Goal: Contribute content: Contribute content

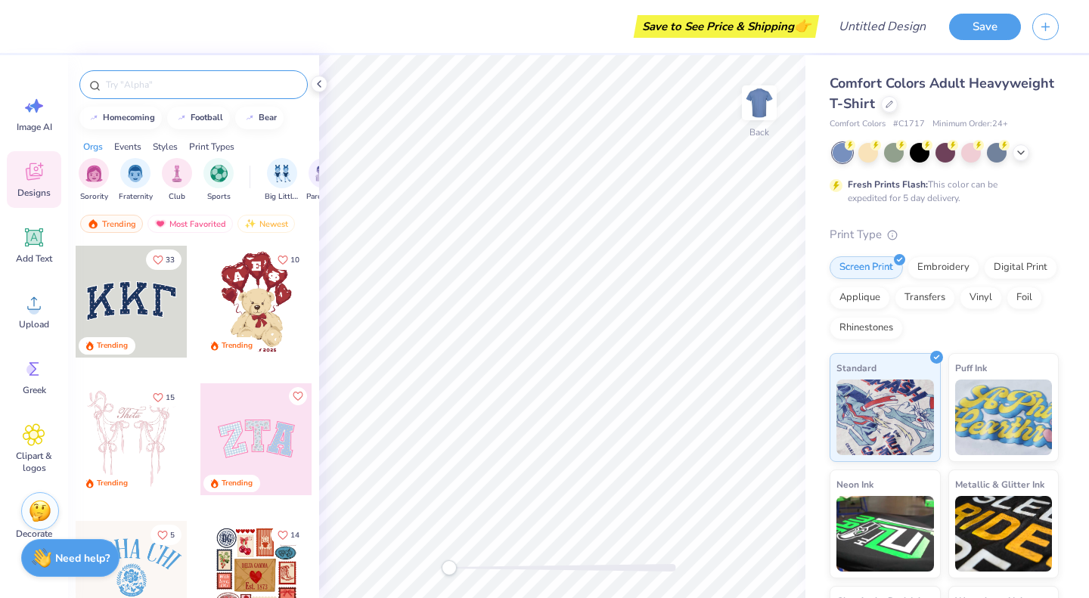
click at [170, 85] on input "text" at bounding box center [201, 84] width 194 height 15
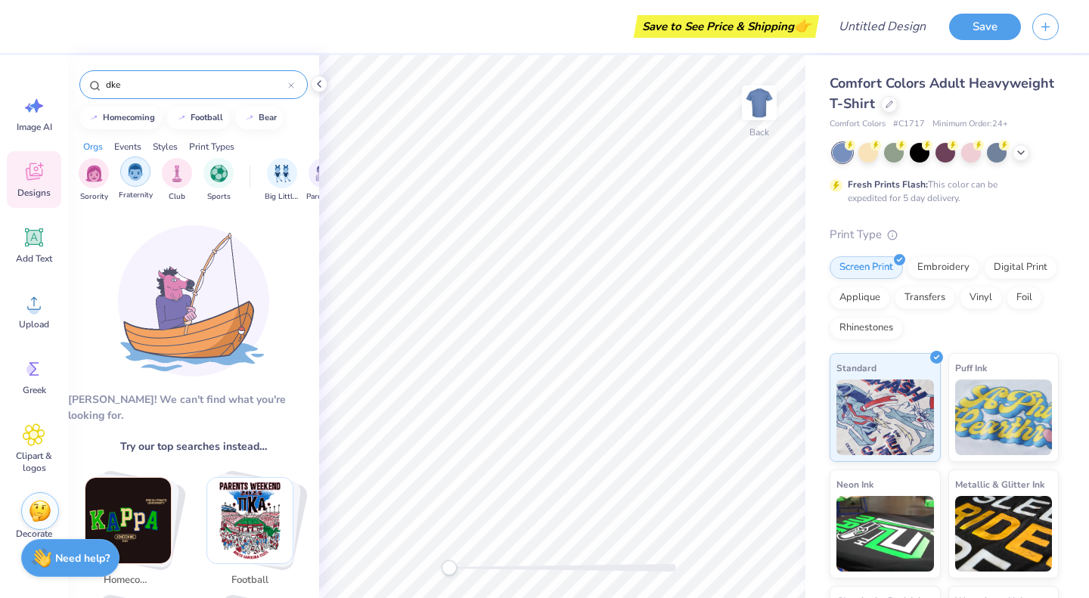
click at [139, 168] on img "filter for Fraternity" at bounding box center [135, 171] width 17 height 17
click at [134, 85] on input "dke" at bounding box center [196, 84] width 184 height 15
type input "d"
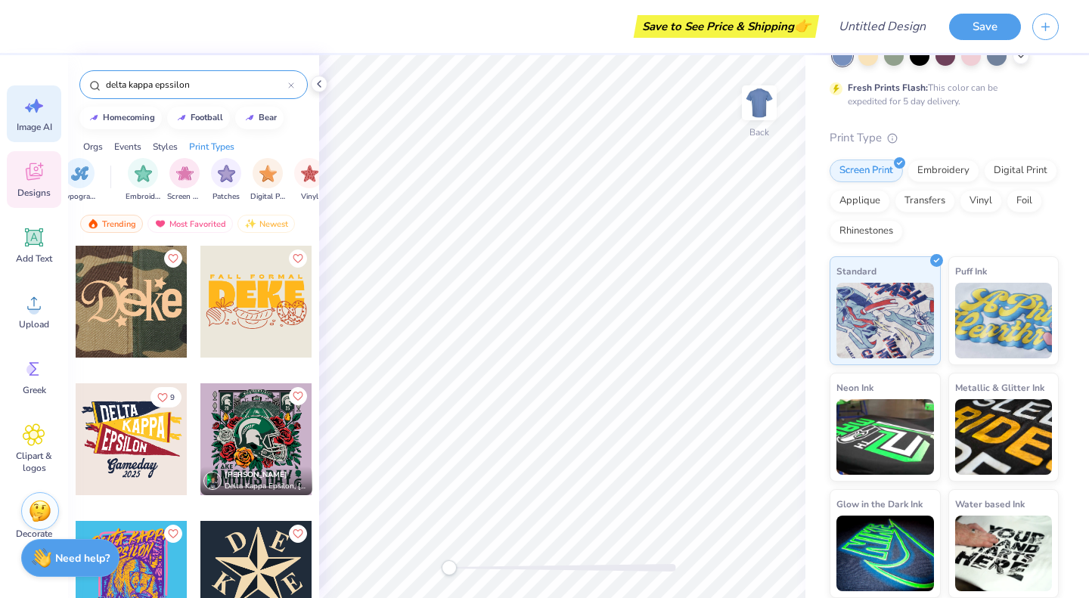
type input "delta kappa epssilon"
click at [29, 113] on icon at bounding box center [34, 106] width 23 height 23
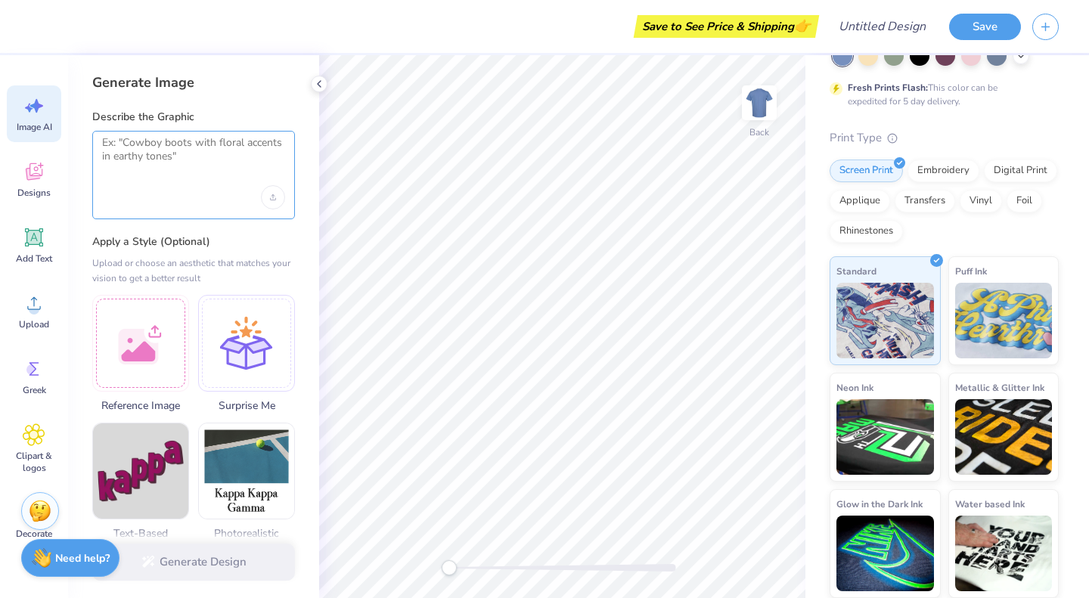
click at [179, 148] on textarea at bounding box center [193, 155] width 183 height 38
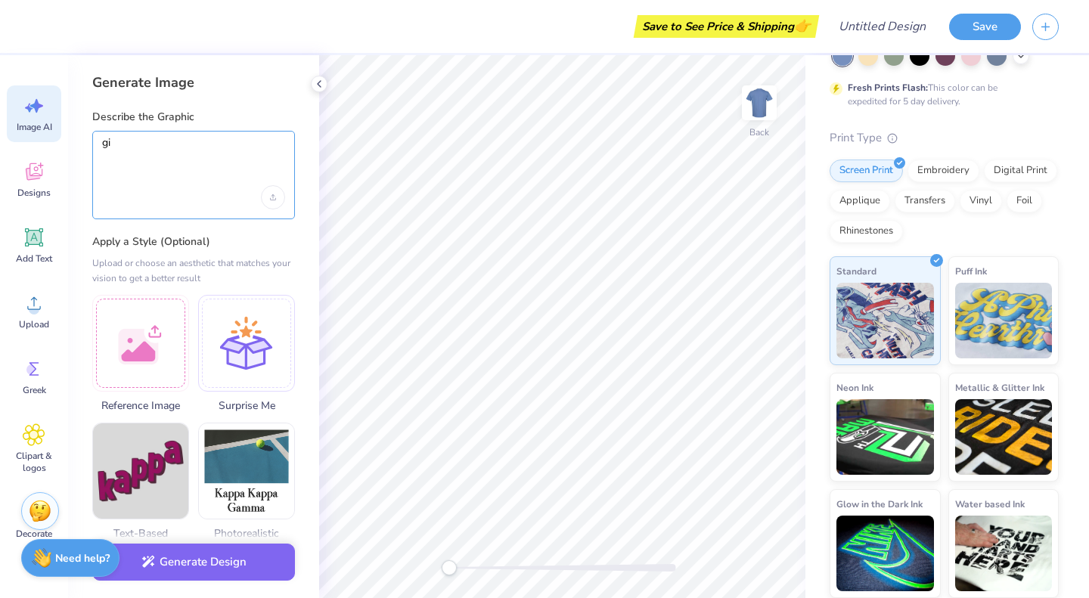
type textarea "g"
type textarea "a lion and an anchor"
click at [275, 197] on icon "Upload image" at bounding box center [273, 197] width 6 height 6
click at [190, 171] on textarea "a lion and an anchor" at bounding box center [193, 155] width 183 height 38
click at [223, 151] on textarea "a lion and an anchor" at bounding box center [193, 155] width 183 height 38
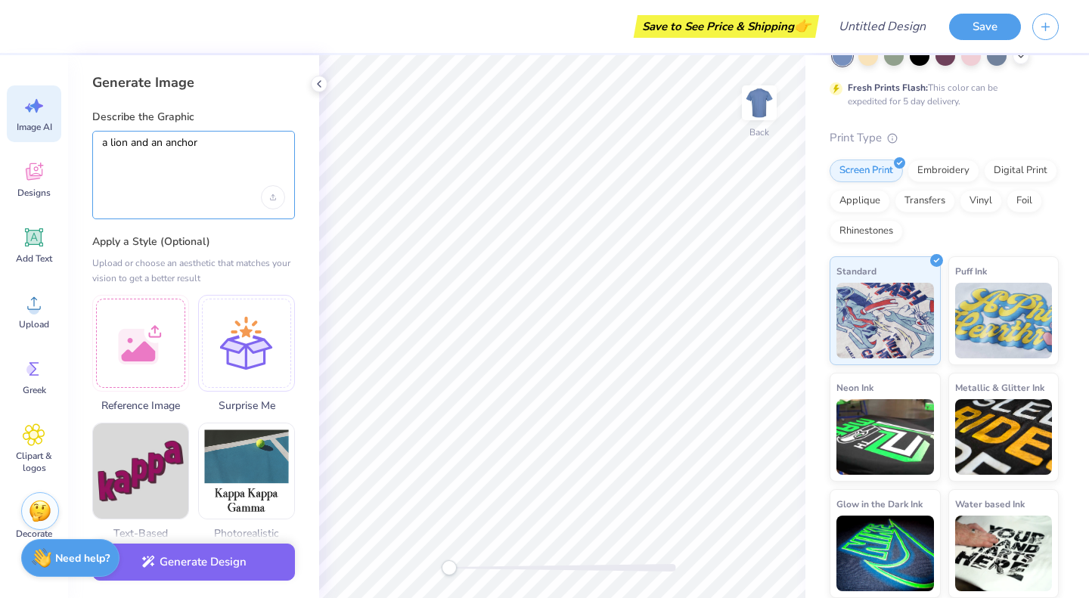
click at [207, 142] on textarea "a lion and an anchor" at bounding box center [193, 155] width 183 height 38
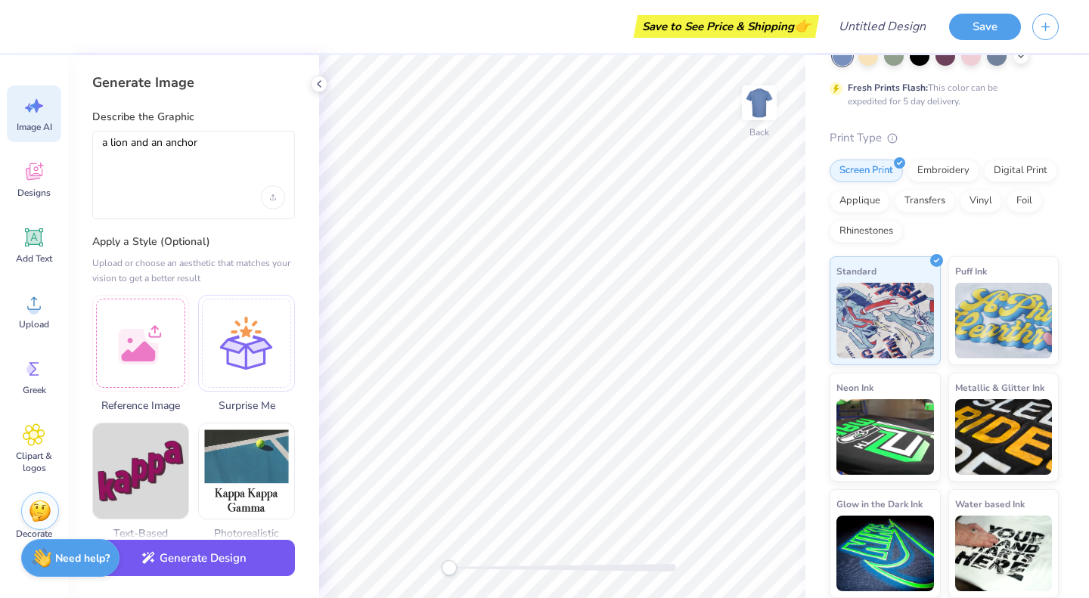
click at [213, 554] on button "Generate Design" at bounding box center [193, 558] width 203 height 37
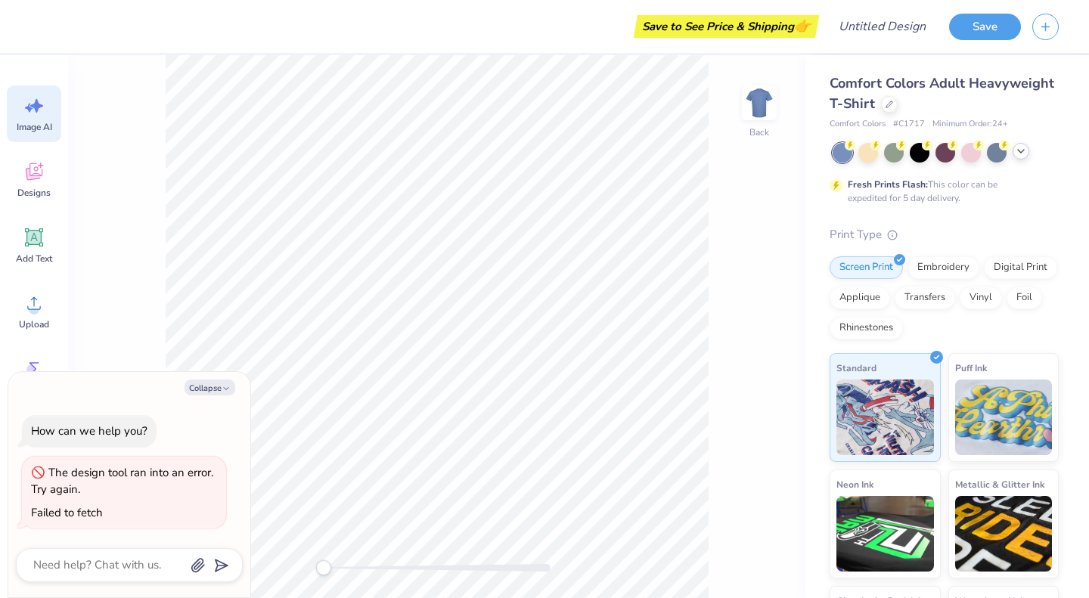
click at [1023, 152] on icon at bounding box center [1021, 151] width 12 height 12
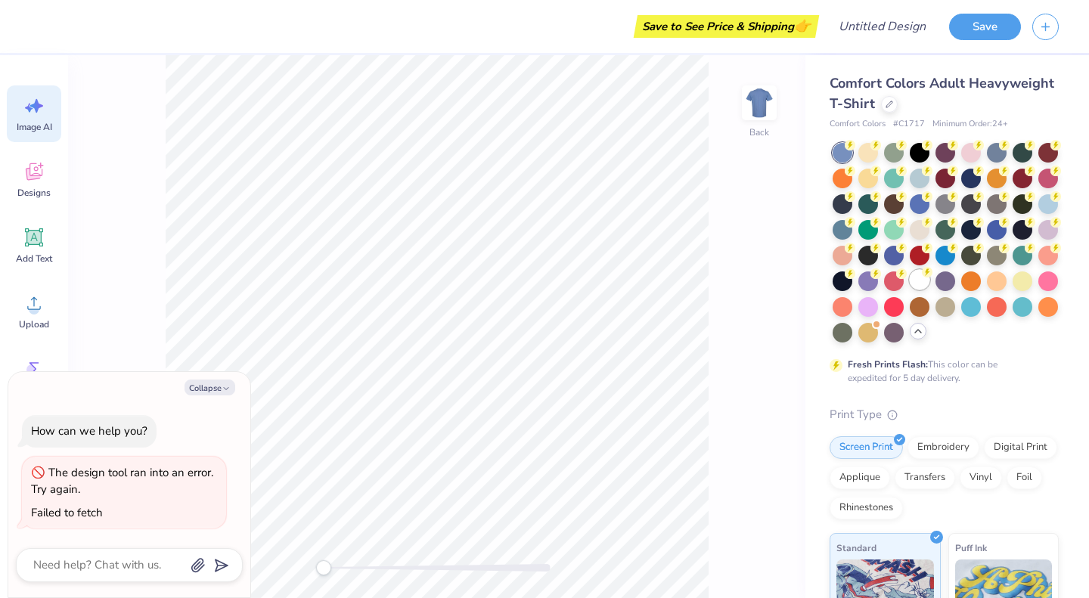
click at [910, 290] on div at bounding box center [920, 280] width 20 height 20
click at [23, 111] on icon at bounding box center [34, 106] width 23 height 23
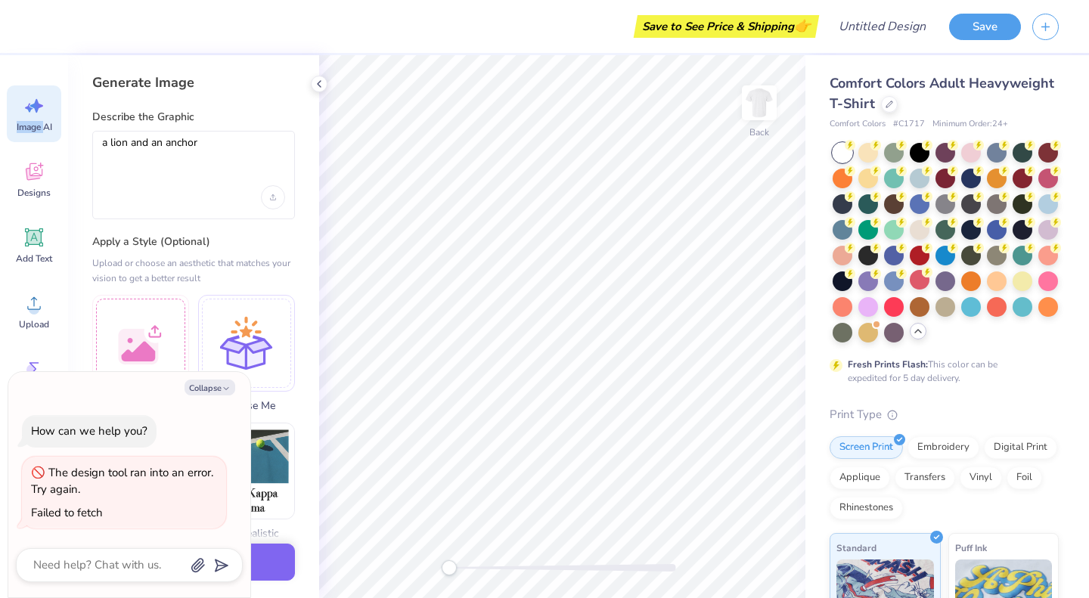
click at [23, 111] on icon at bounding box center [34, 106] width 23 height 23
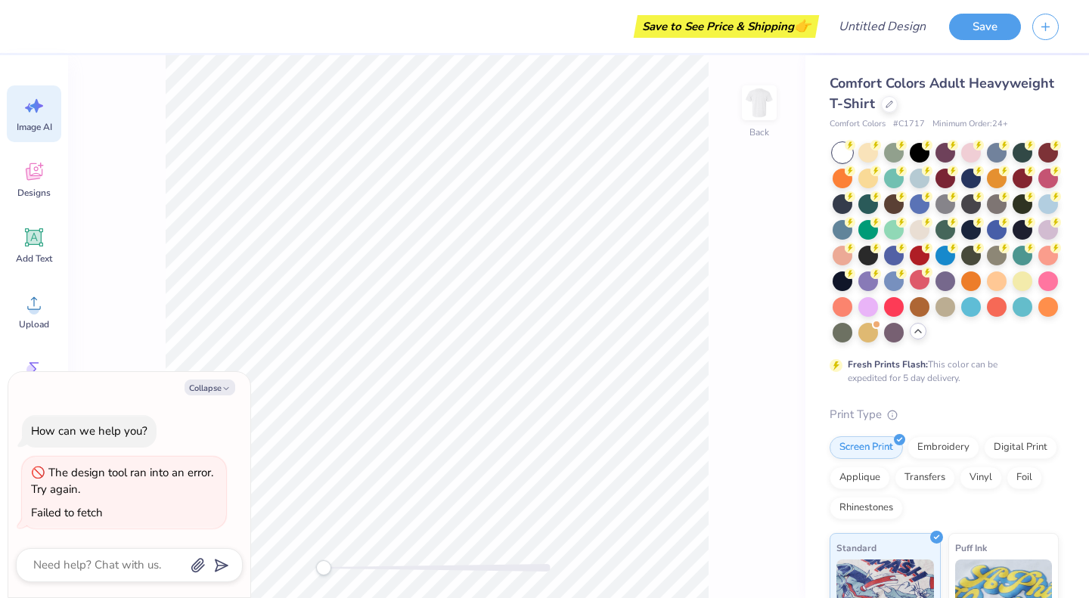
click at [28, 106] on icon at bounding box center [29, 108] width 8 height 9
click at [213, 381] on button "Collapse" at bounding box center [210, 388] width 51 height 16
type textarea "x"
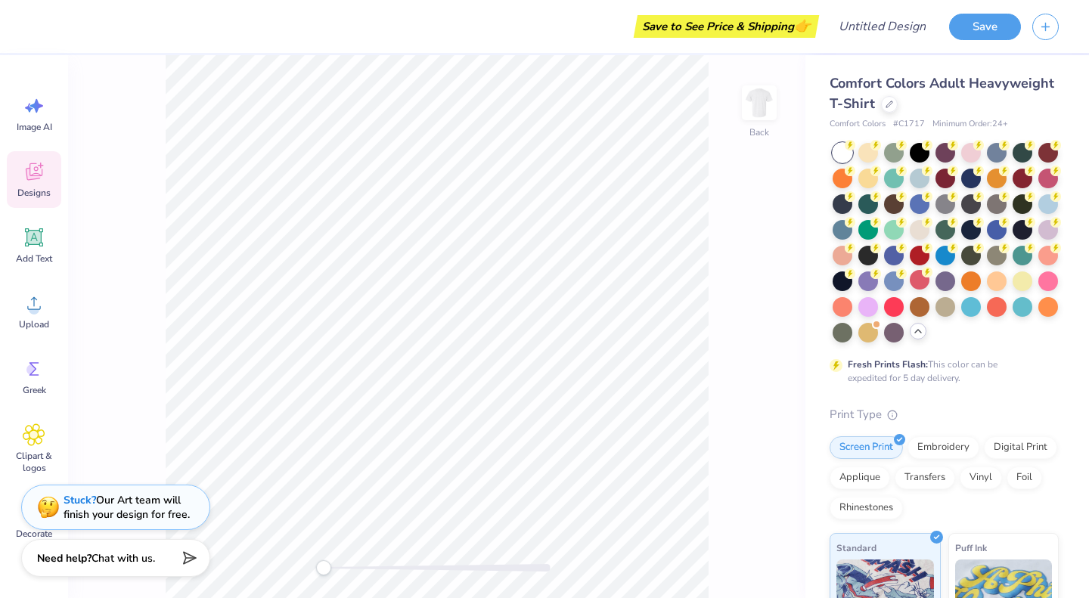
click at [35, 189] on span "Designs" at bounding box center [33, 193] width 33 height 12
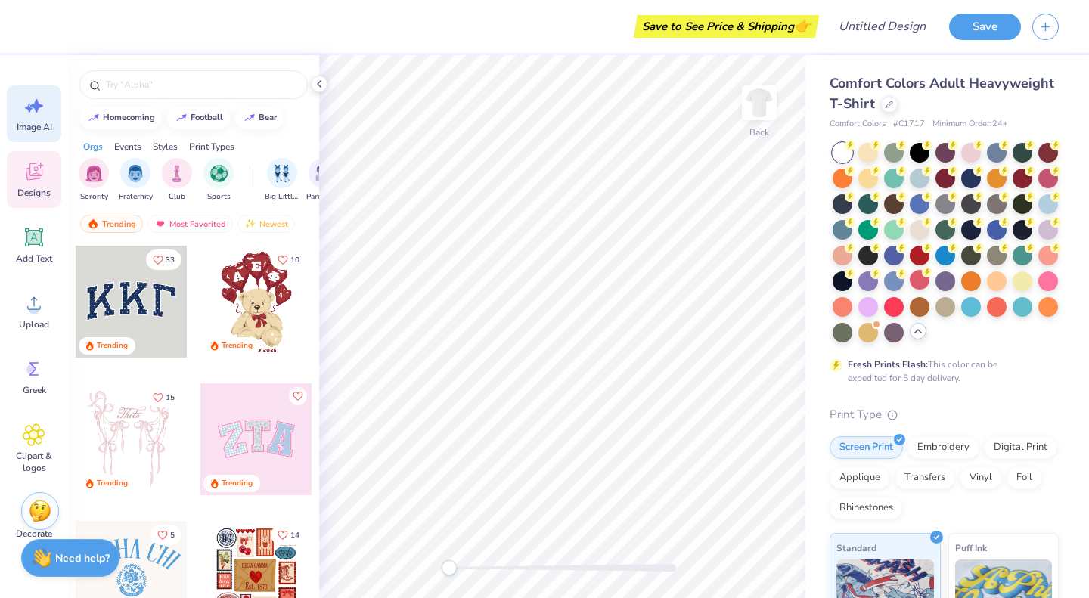
click at [25, 105] on icon at bounding box center [34, 106] width 23 height 23
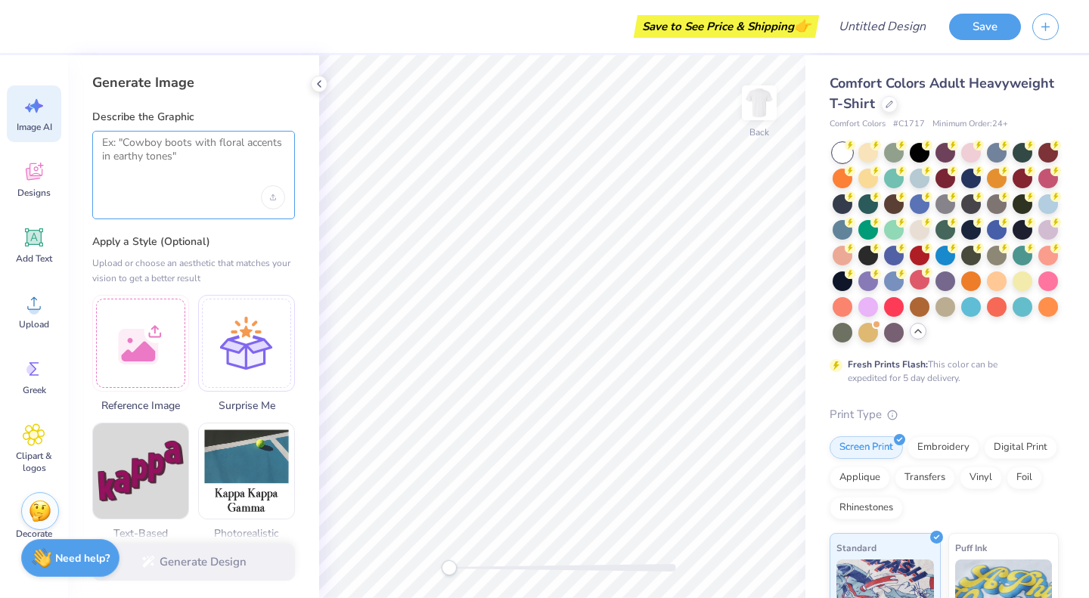
click at [189, 143] on textarea at bounding box center [193, 155] width 183 height 38
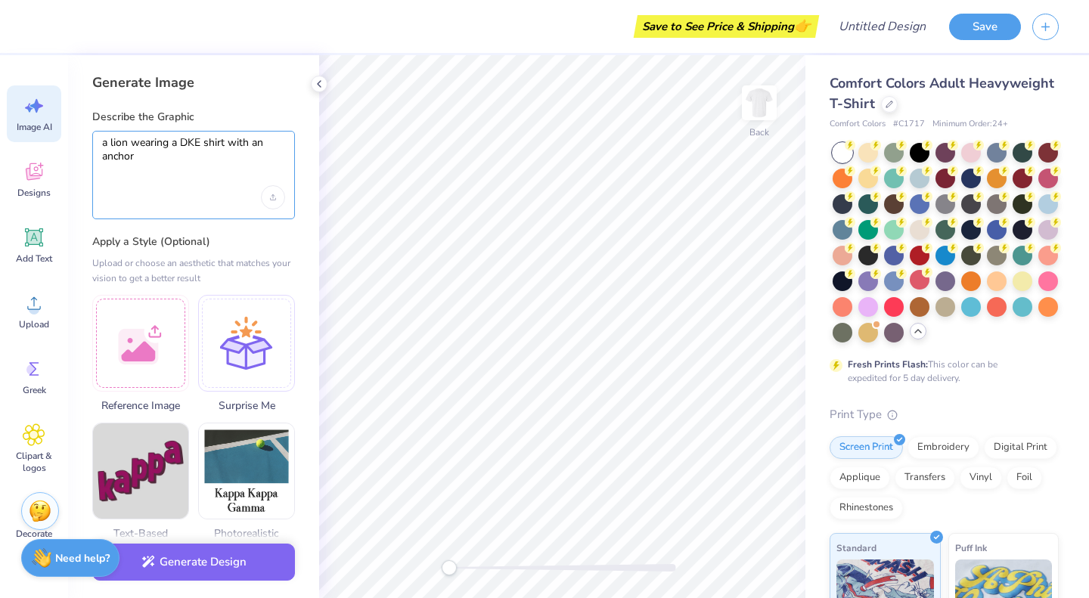
click at [228, 141] on textarea "a lion wearing a DKE shirt with an anchor" at bounding box center [193, 155] width 183 height 38
click at [124, 159] on textarea "a lion wearing a DKE shirt holding with an anchor" at bounding box center [193, 155] width 183 height 38
click at [149, 164] on textarea "a lion wearing a DKE shirt holding an anchor" at bounding box center [193, 155] width 183 height 38
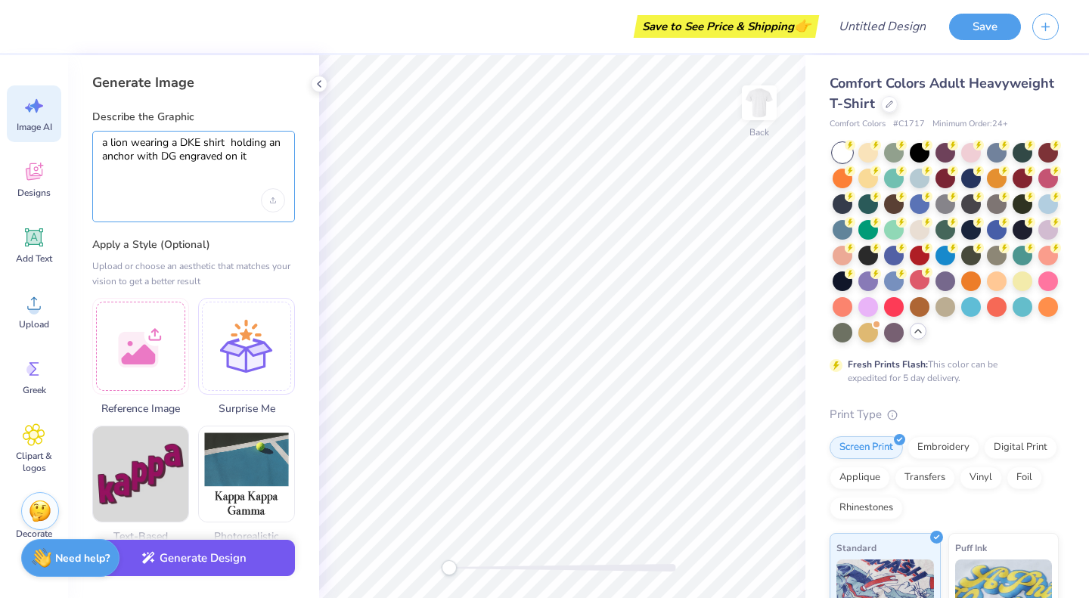
type textarea "a lion wearing a DKE shirt holding an anchor with DG engraved on it"
click at [241, 562] on button "Generate Design" at bounding box center [193, 558] width 203 height 37
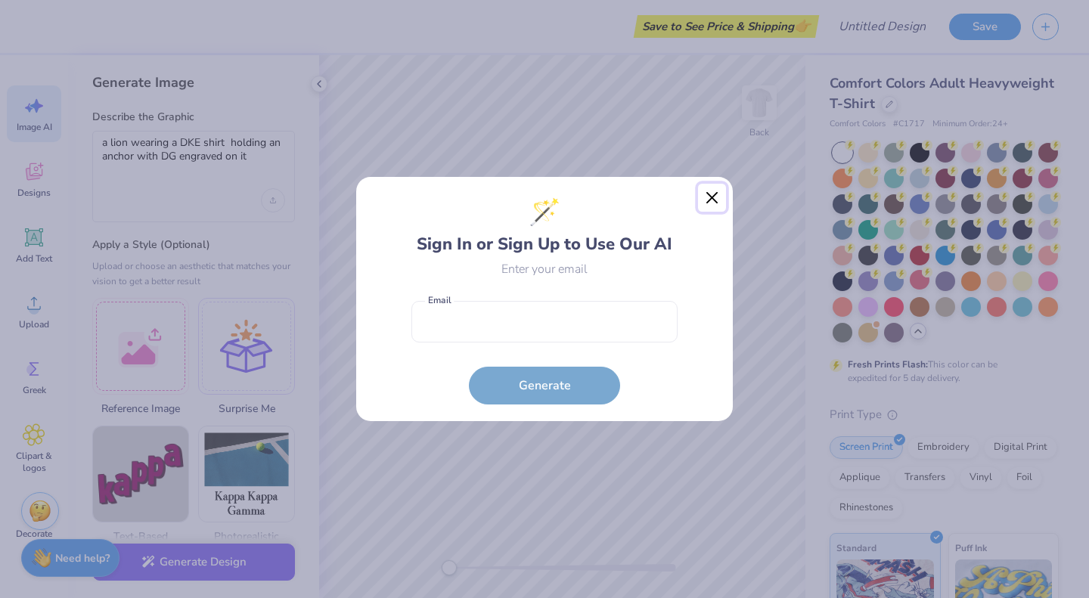
click at [706, 188] on button "Close" at bounding box center [712, 198] width 29 height 29
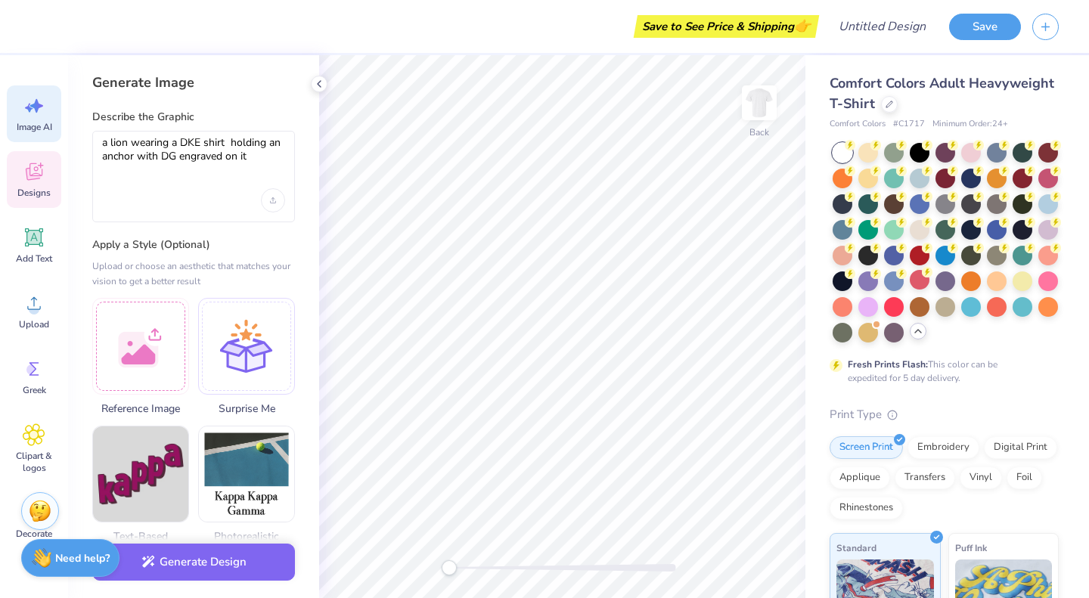
click at [35, 173] on icon at bounding box center [34, 171] width 17 height 17
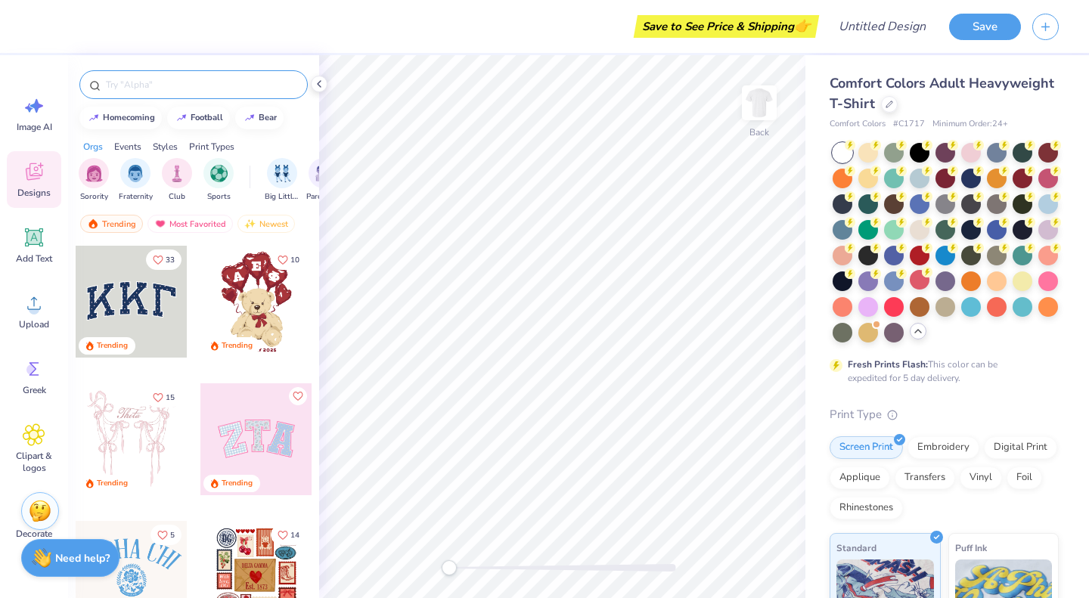
click at [217, 83] on input "text" at bounding box center [201, 84] width 194 height 15
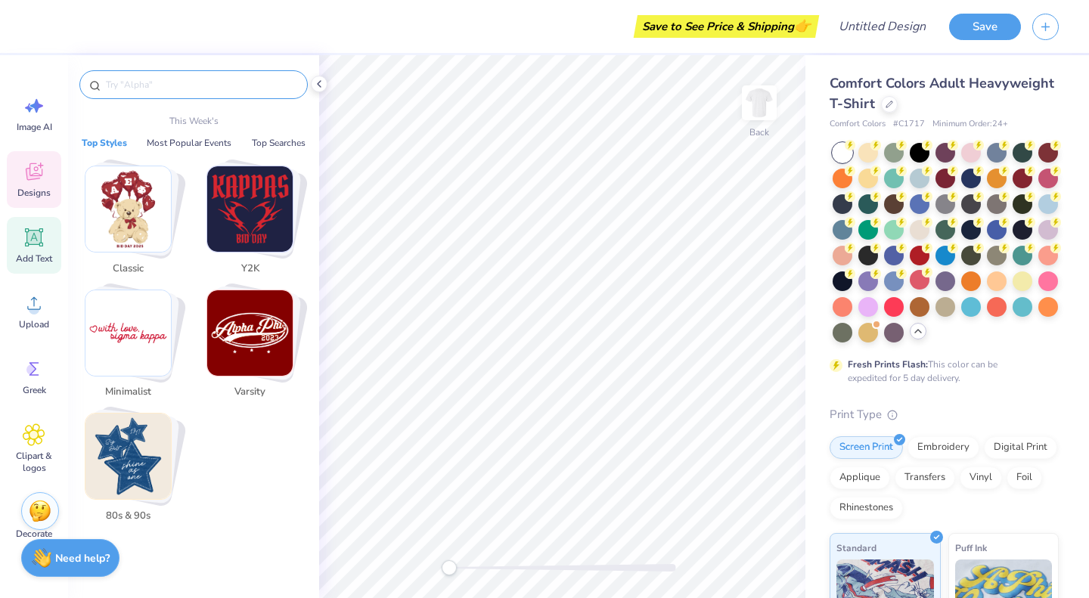
click at [30, 244] on icon at bounding box center [34, 237] width 18 height 18
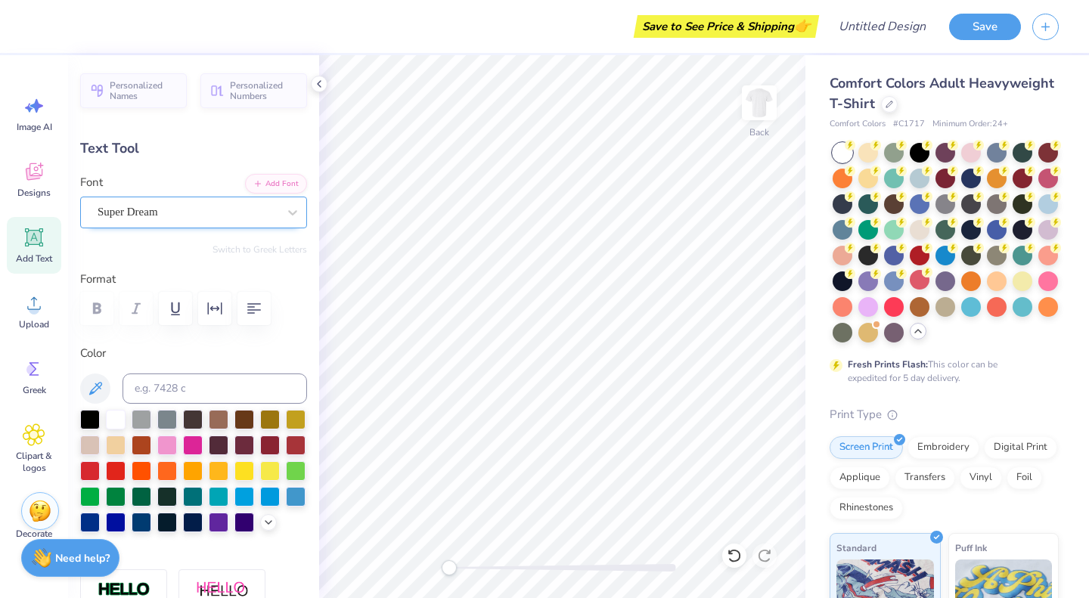
click at [155, 214] on div "Super Dream" at bounding box center [187, 211] width 183 height 23
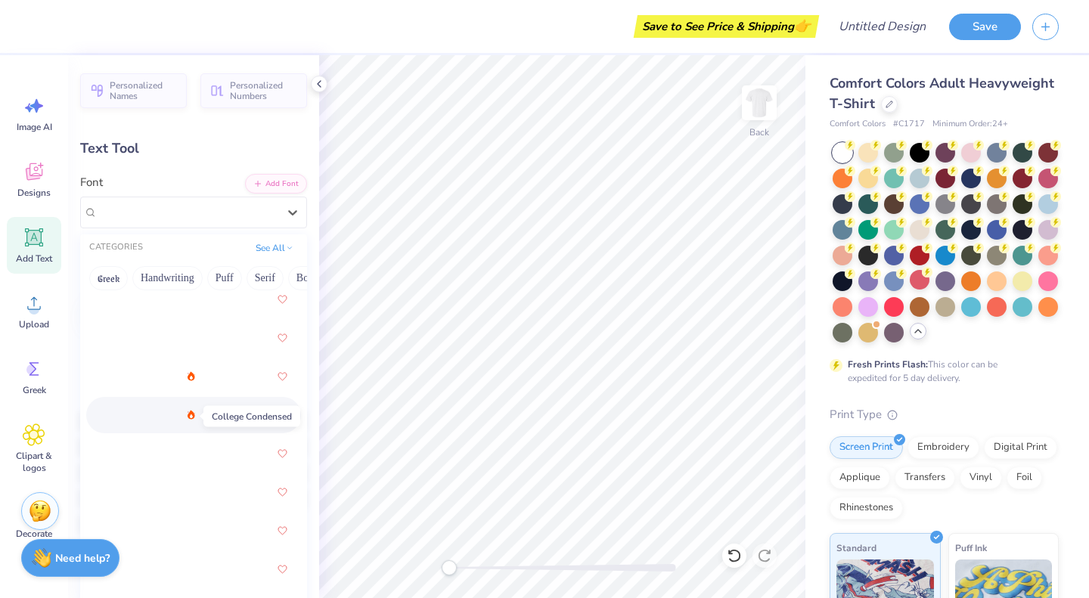
scroll to position [2738, 0]
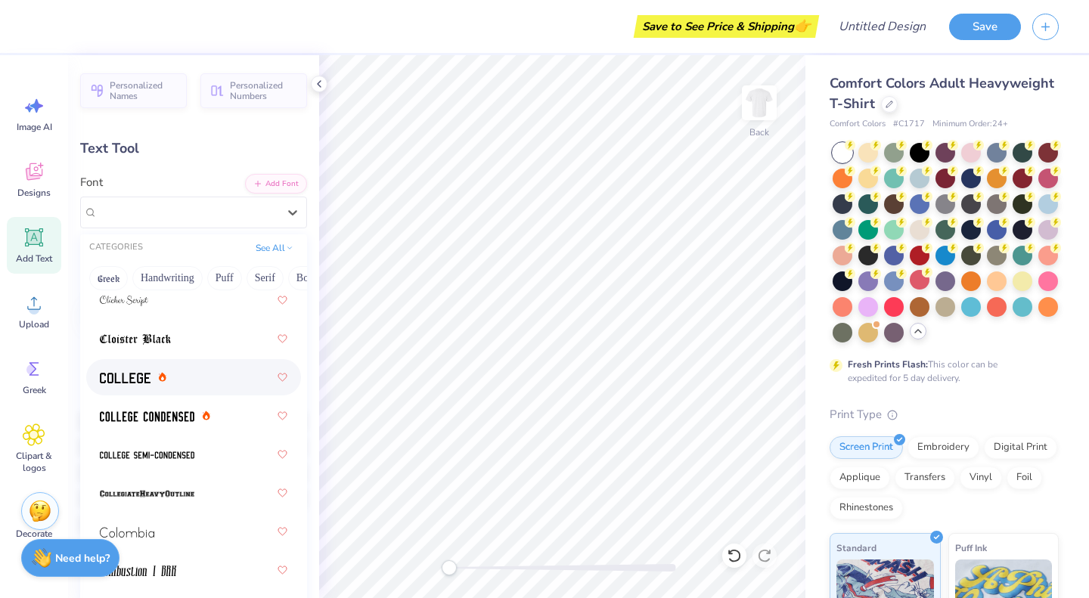
click at [175, 366] on div at bounding box center [194, 377] width 188 height 27
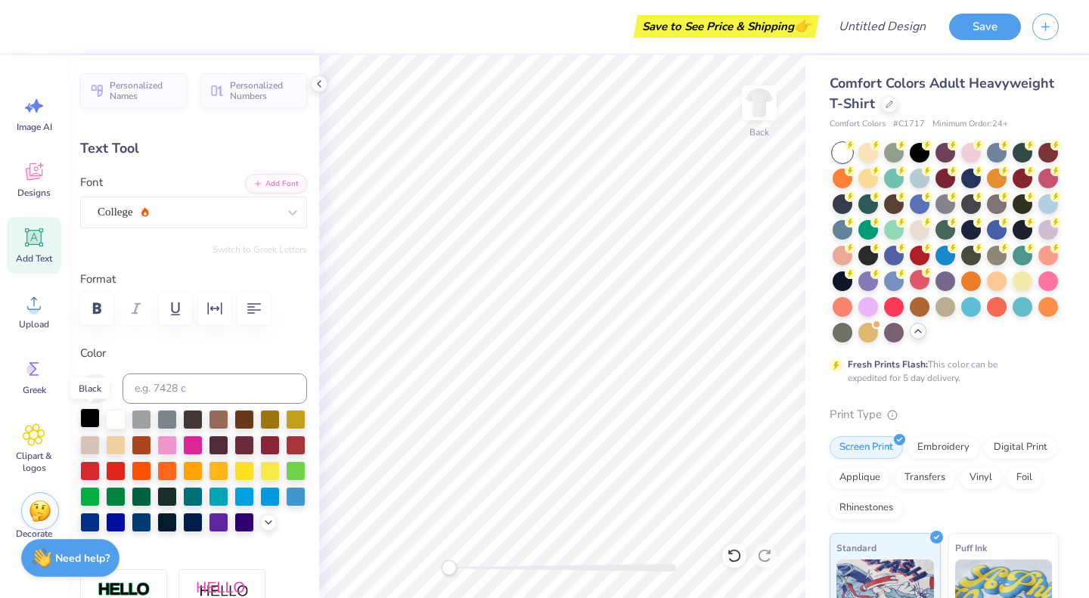
click at [85, 419] on div at bounding box center [90, 418] width 20 height 20
click at [123, 149] on div "Text Tool" at bounding box center [193, 148] width 227 height 20
click at [160, 211] on div "College" at bounding box center [187, 211] width 183 height 23
click at [187, 382] on input at bounding box center [215, 389] width 185 height 30
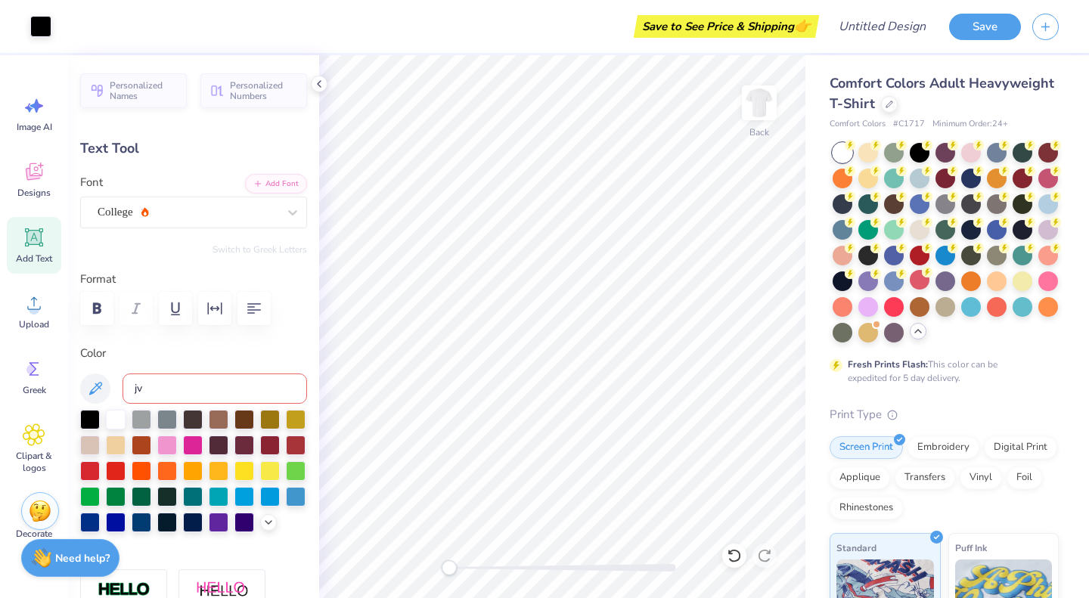
type input "j"
type input "DKE x DG"
drag, startPoint x: 200, startPoint y: 392, endPoint x: 89, endPoint y: 393, distance: 110.5
click at [89, 393] on div "DKE x DG" at bounding box center [193, 389] width 227 height 30
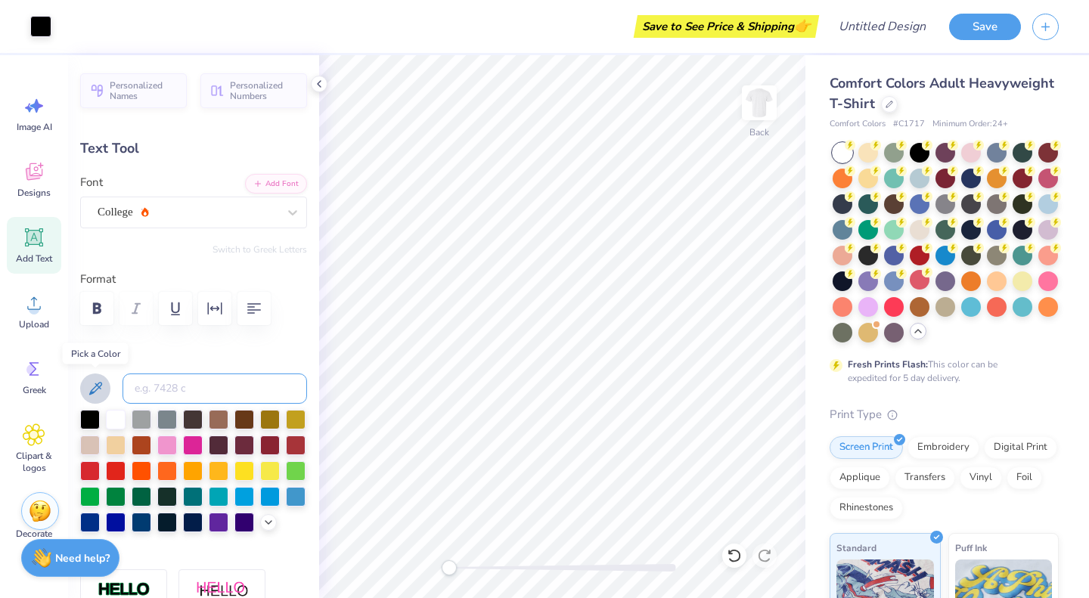
scroll to position [0, 0]
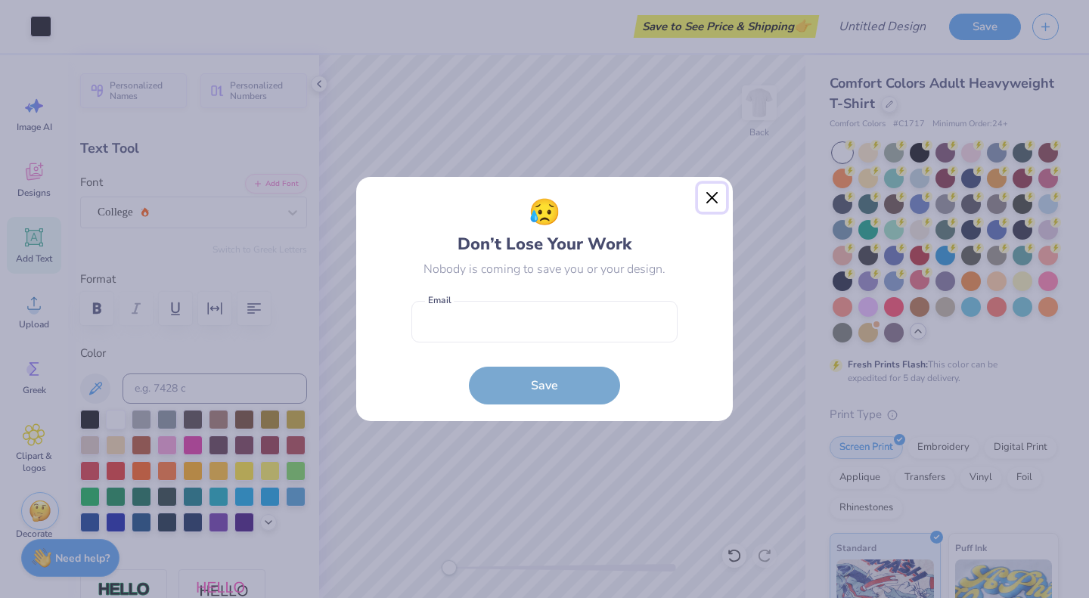
click at [705, 194] on button "Close" at bounding box center [712, 198] width 29 height 29
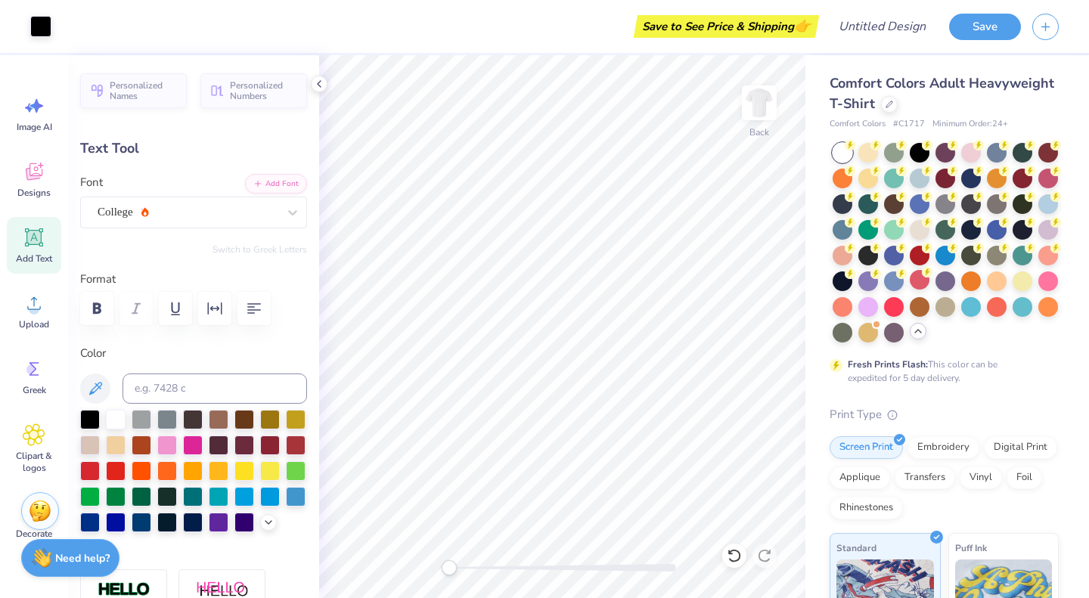
type input "5.08"
type input "1.58"
type input "2.47"
type textarea "j"
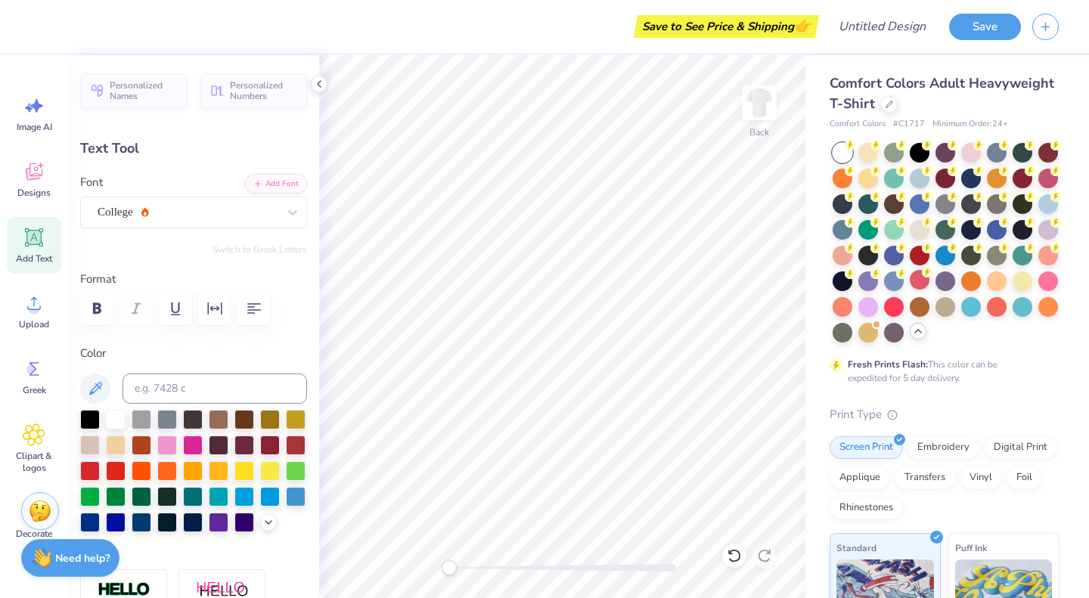
scroll to position [14, 2]
type textarea "DKE x DG"
type input "3.70"
type input "7.13"
type input "0.53"
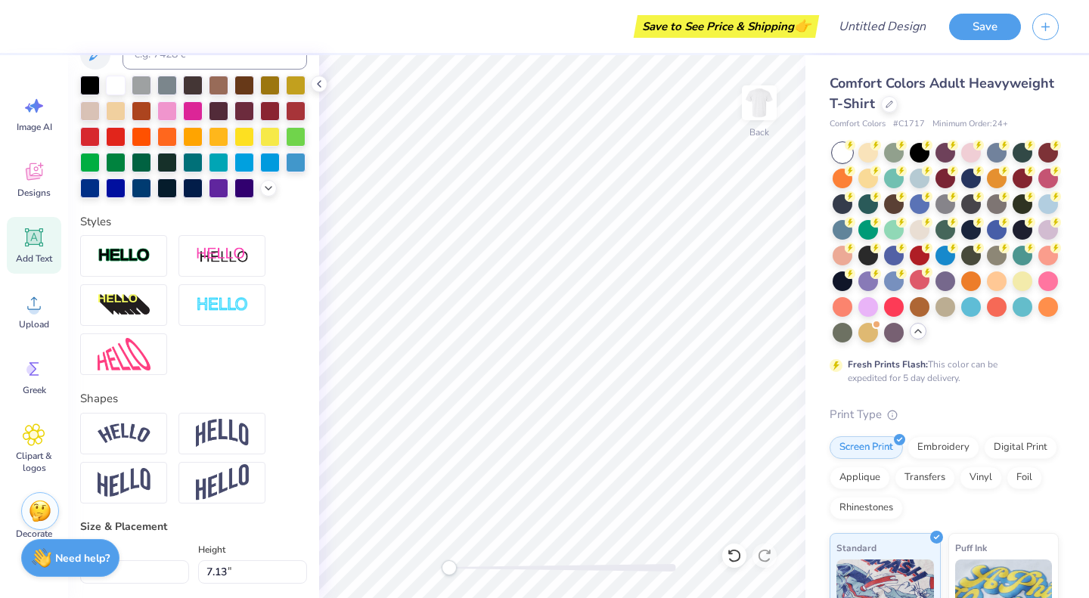
scroll to position [676, 0]
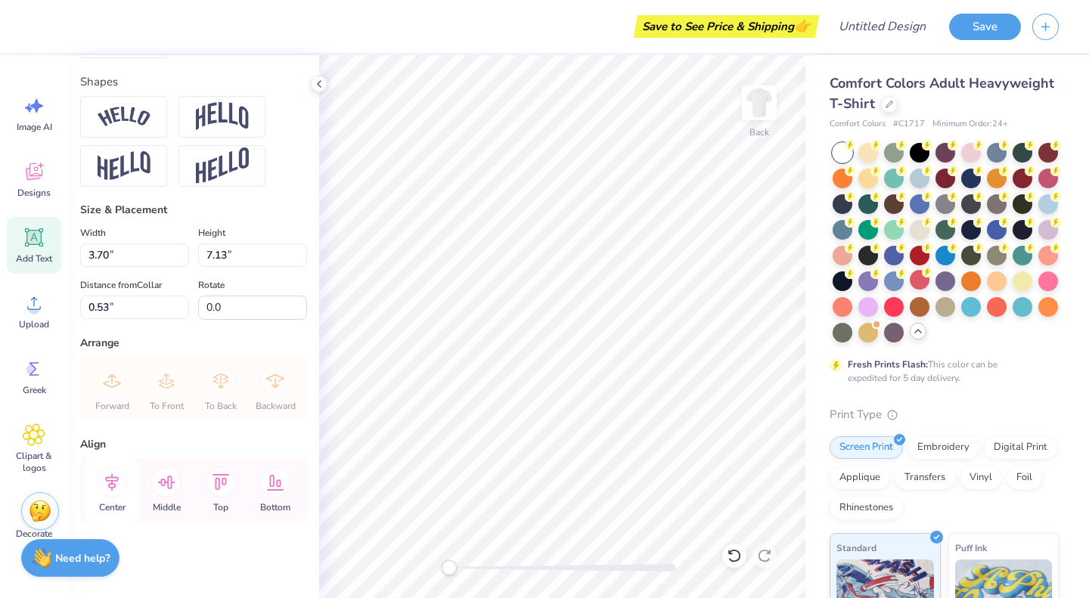
type textarea "DKE x DG"
click at [112, 480] on icon at bounding box center [112, 482] width 14 height 17
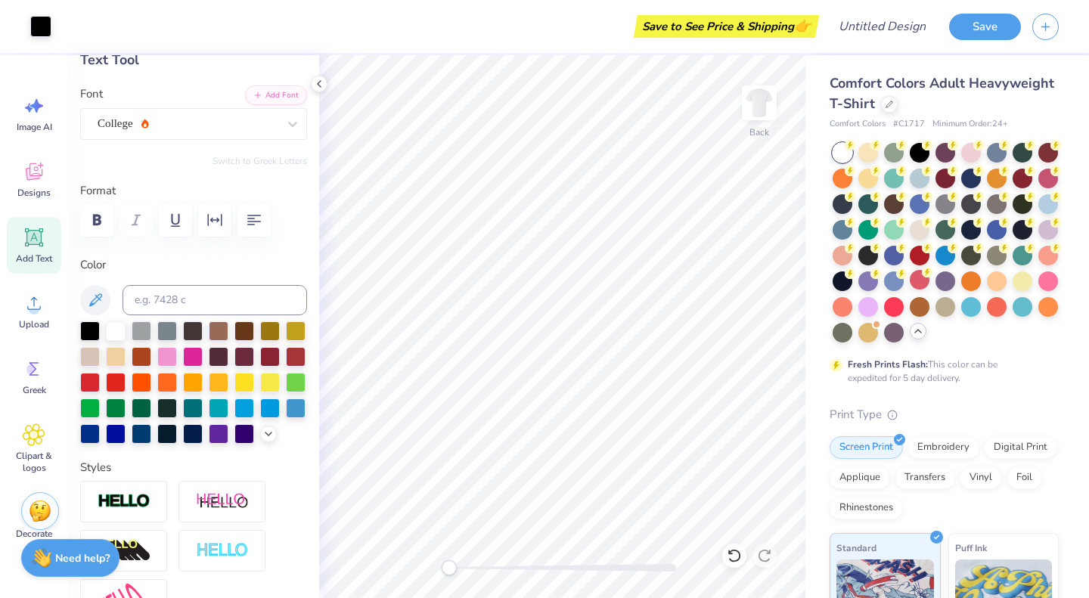
scroll to position [0, 0]
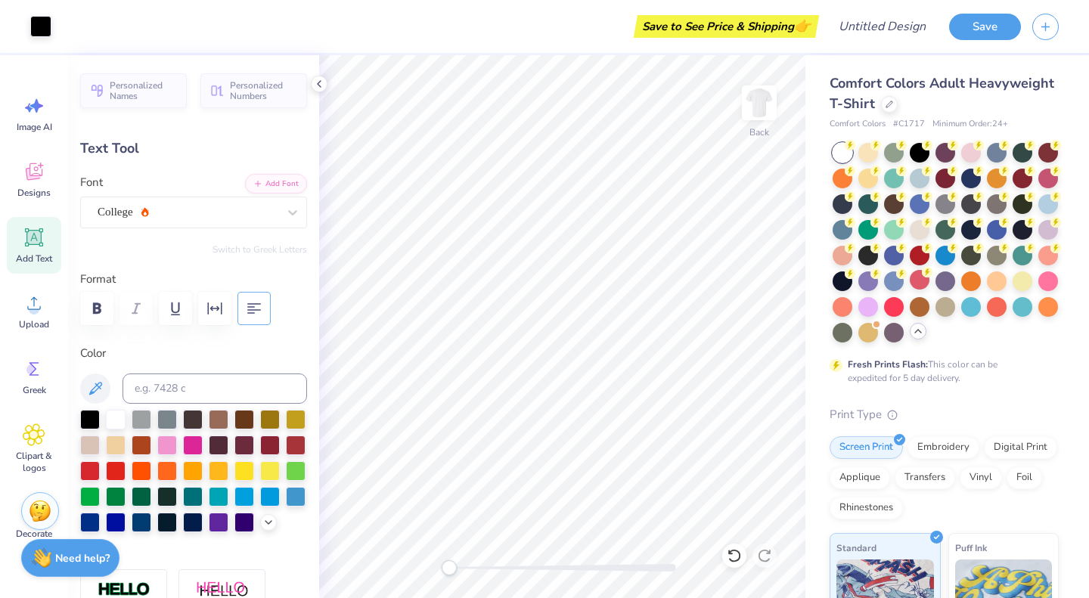
click at [260, 310] on icon "button" at bounding box center [254, 308] width 14 height 11
click at [213, 307] on icon "button" at bounding box center [215, 309] width 18 height 18
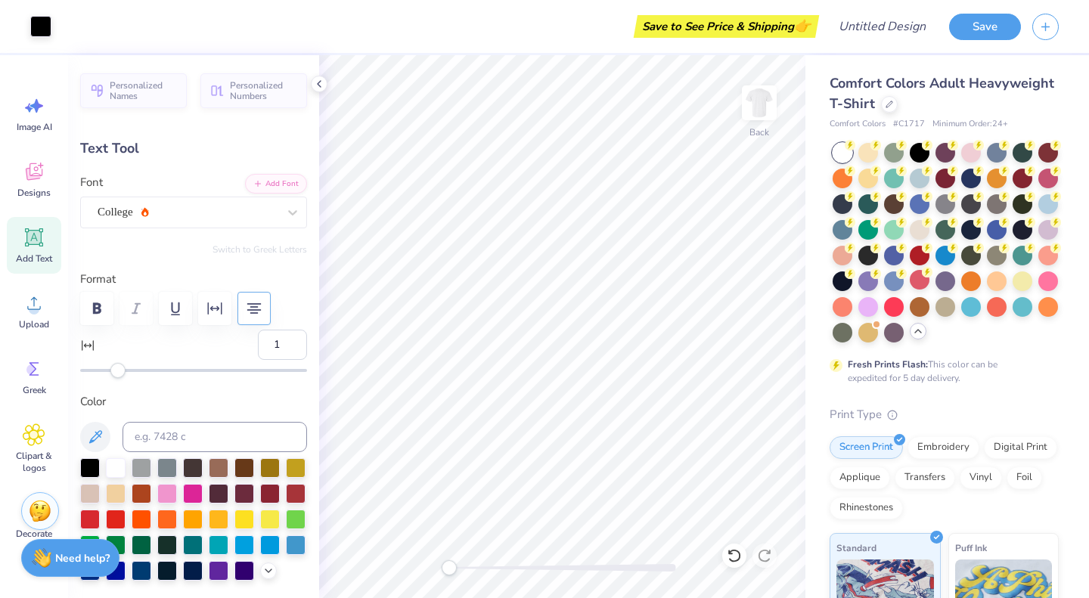
type input "0"
drag, startPoint x: 123, startPoint y: 368, endPoint x: 116, endPoint y: 366, distance: 7.7
click at [116, 366] on div at bounding box center [193, 370] width 227 height 15
click at [41, 438] on icon at bounding box center [33, 434] width 21 height 21
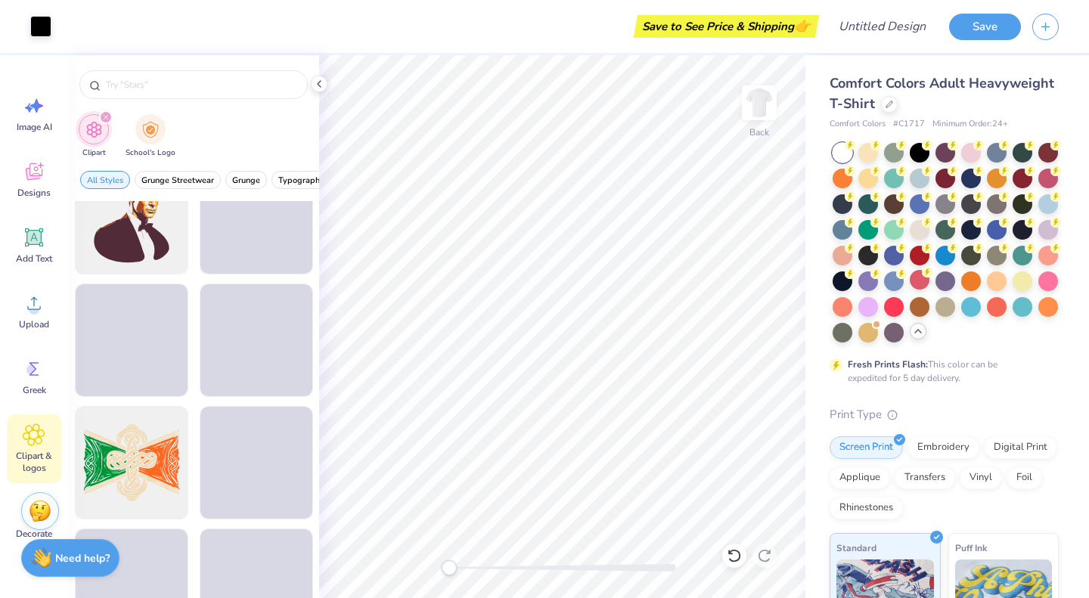
scroll to position [2968, 0]
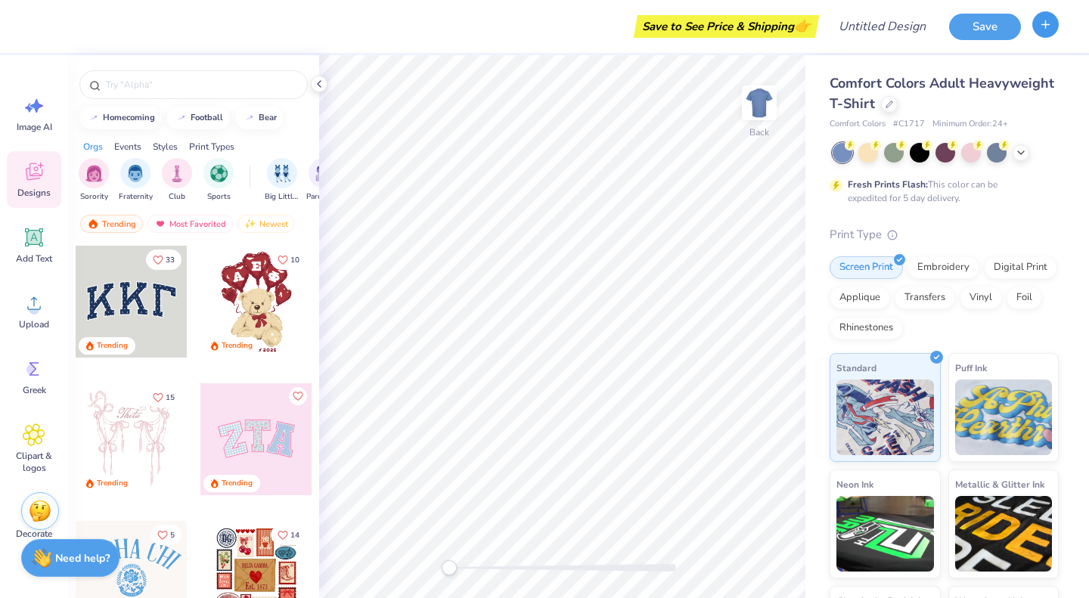
click at [1041, 27] on icon "button" at bounding box center [1045, 24] width 13 height 13
click at [50, 127] on span "Image AI" at bounding box center [35, 127] width 36 height 12
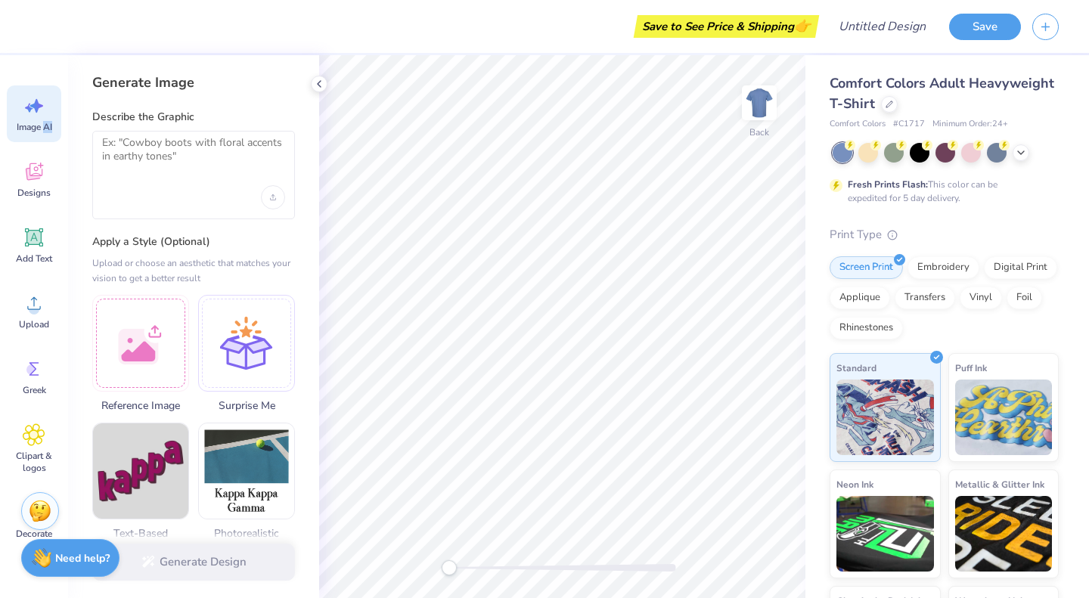
click at [50, 127] on span "Image AI" at bounding box center [35, 127] width 36 height 12
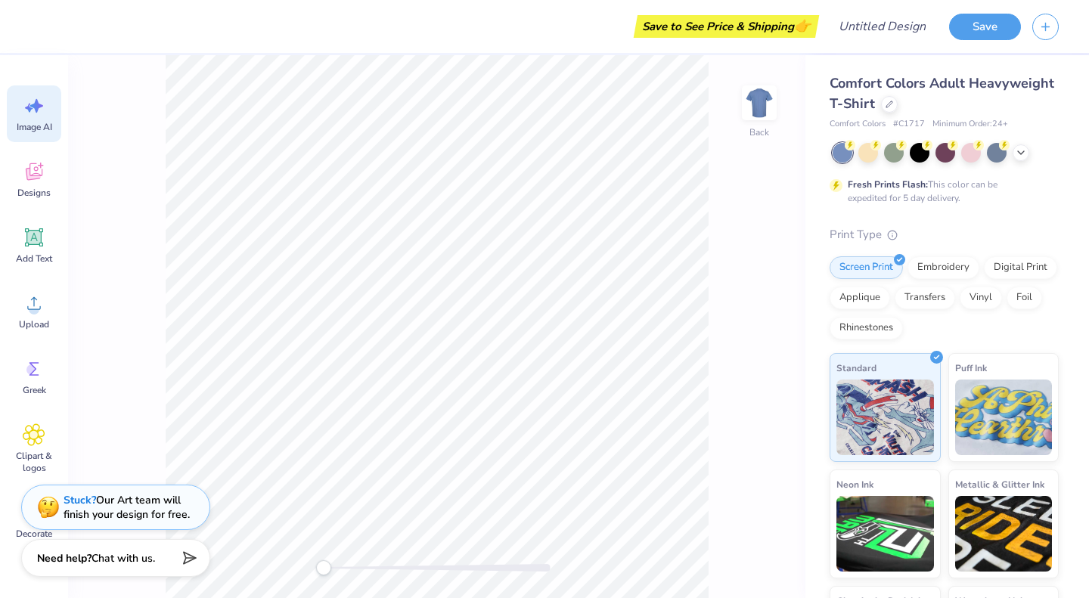
click at [26, 116] on icon at bounding box center [34, 106] width 23 height 23
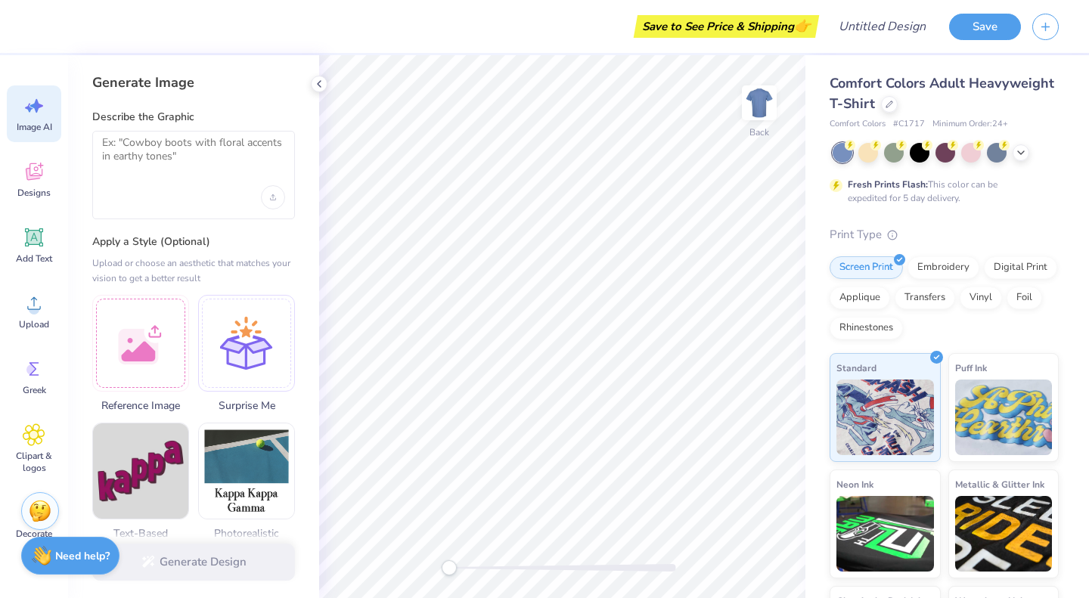
click at [57, 558] on strong "Need help?" at bounding box center [82, 556] width 54 height 14
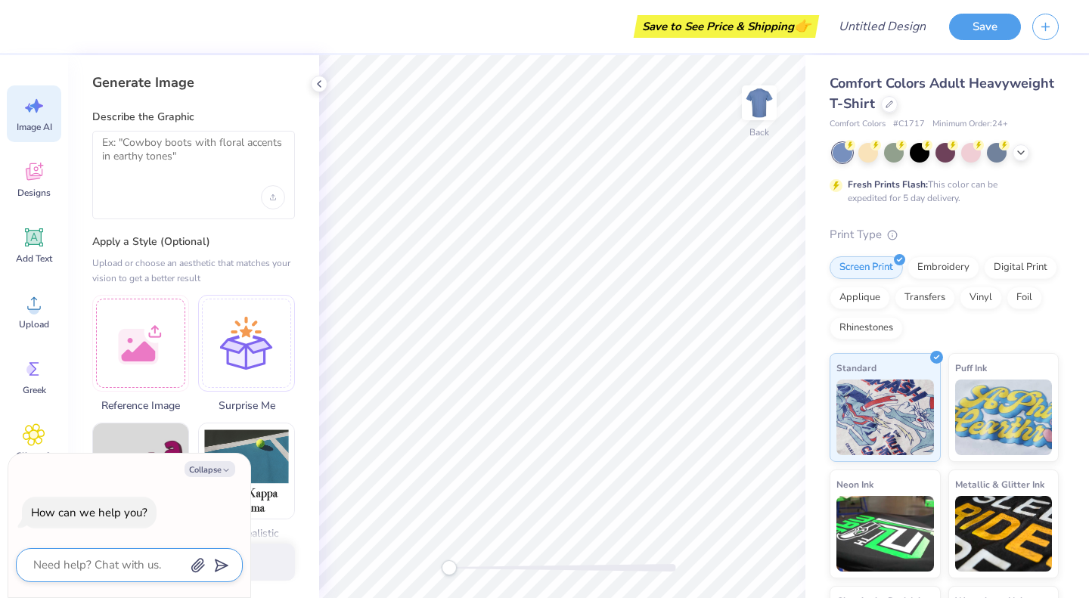
click at [130, 559] on textarea at bounding box center [109, 565] width 154 height 20
type textarea "w"
type textarea "x"
type textarea "wh"
type textarea "x"
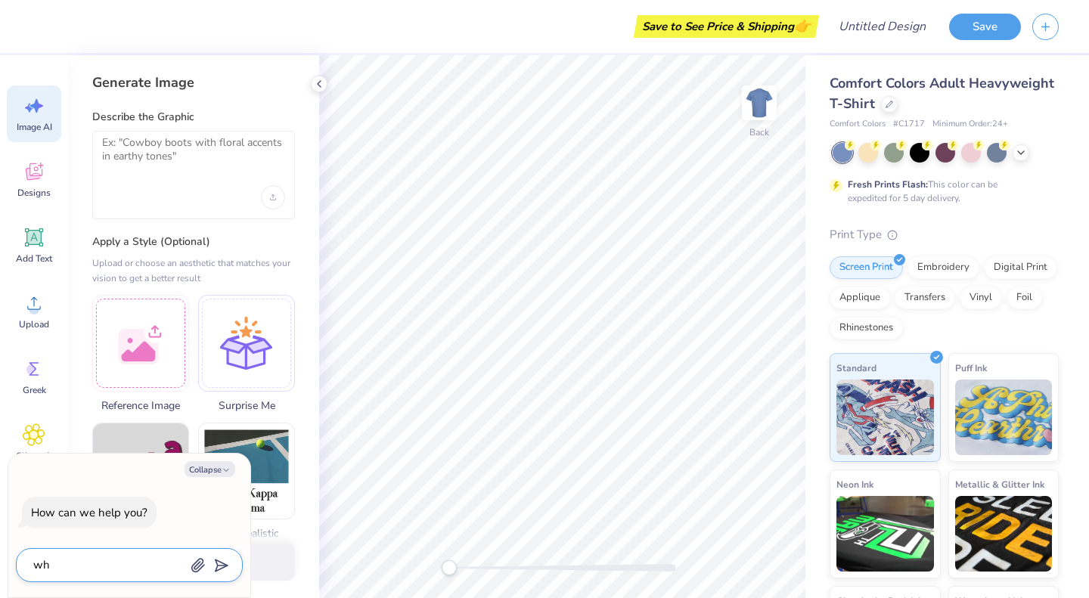
type textarea "whe"
type textarea "x"
type textarea "wher"
type textarea "x"
type textarea "where"
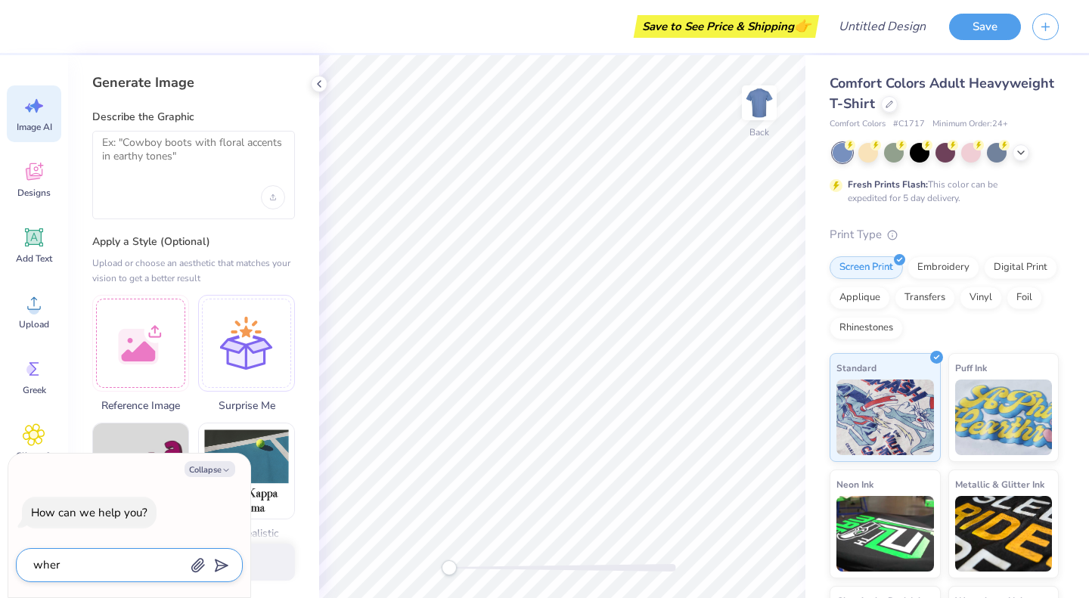
type textarea "x"
type textarea "where"
type textarea "x"
type textarea "where d"
type textarea "x"
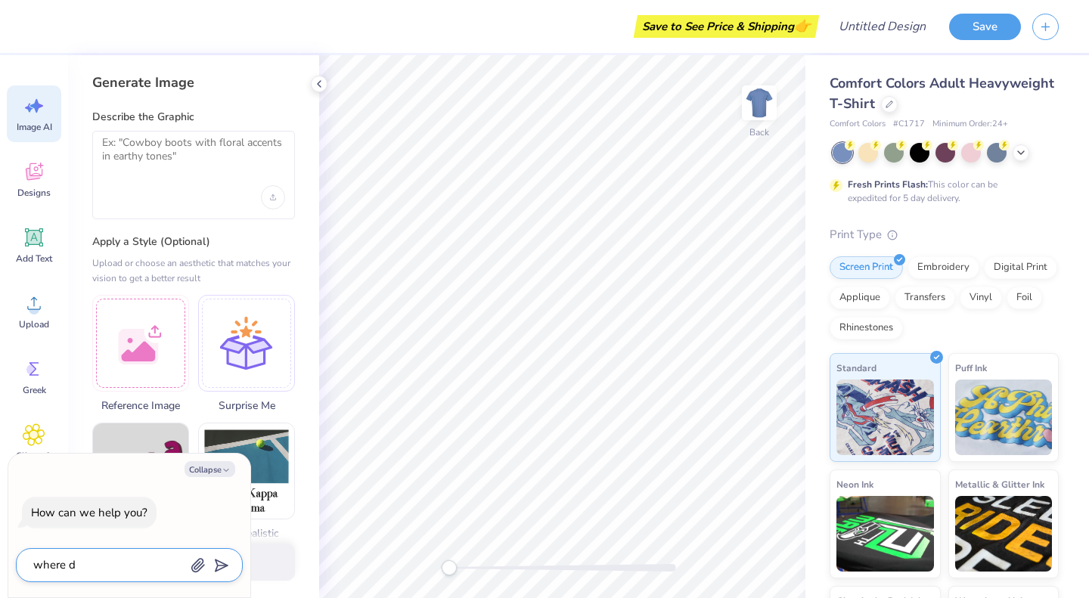
type textarea "where do"
type textarea "x"
type textarea "where do"
type textarea "x"
type textarea "where do i"
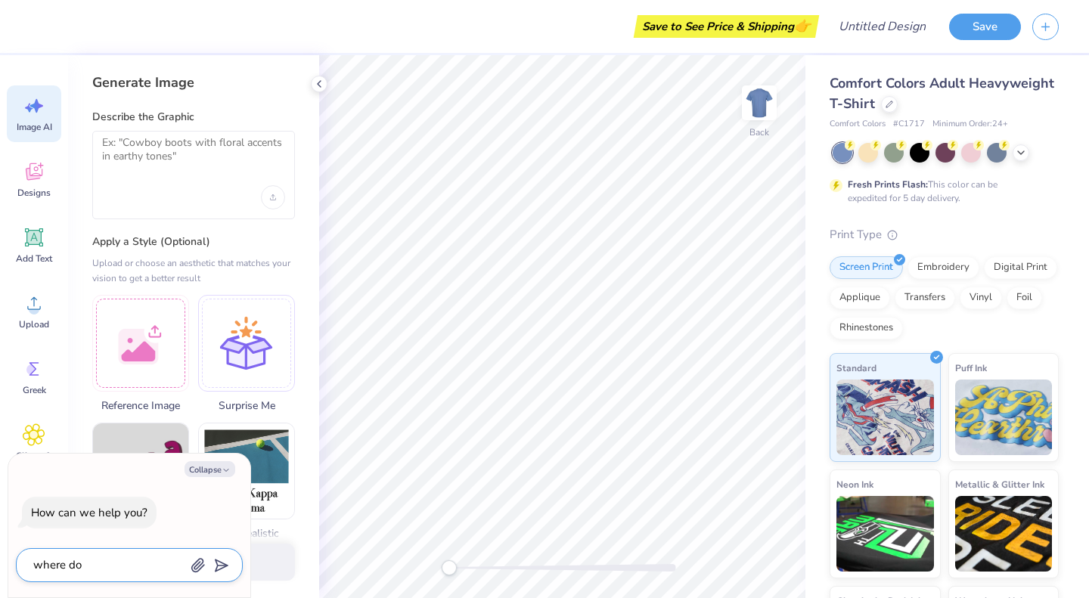
type textarea "x"
type textarea "where do i"
type textarea "x"
type textarea "where do i l"
type textarea "x"
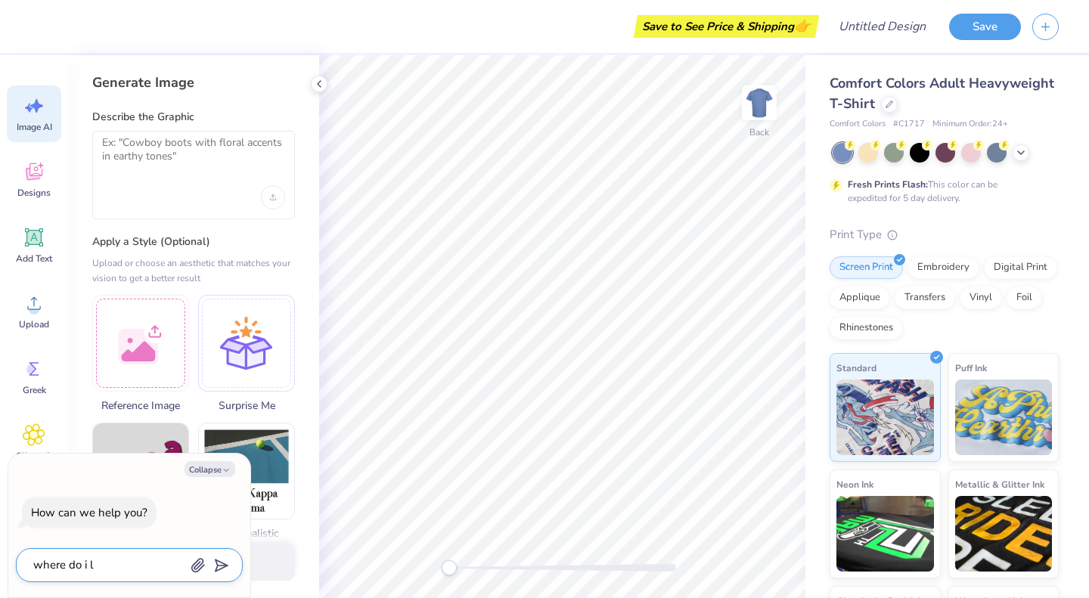
type textarea "where do i lo"
type textarea "x"
type textarea "where do i log"
type textarea "x"
type textarea "where do i log"
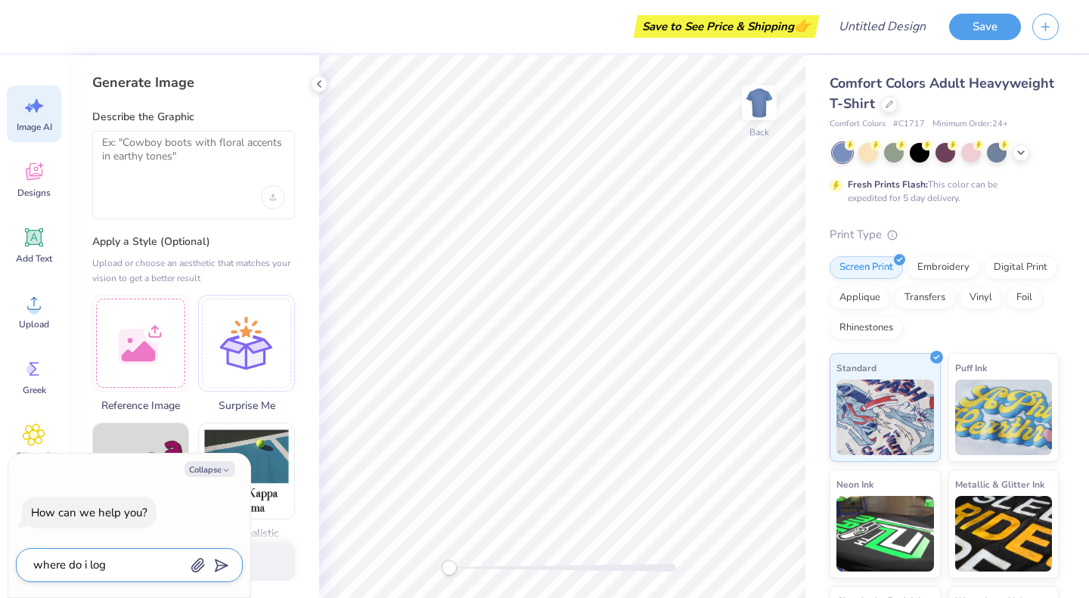
type textarea "x"
type textarea "where do i log i"
type textarea "x"
type textarea "where do i log in"
type textarea "x"
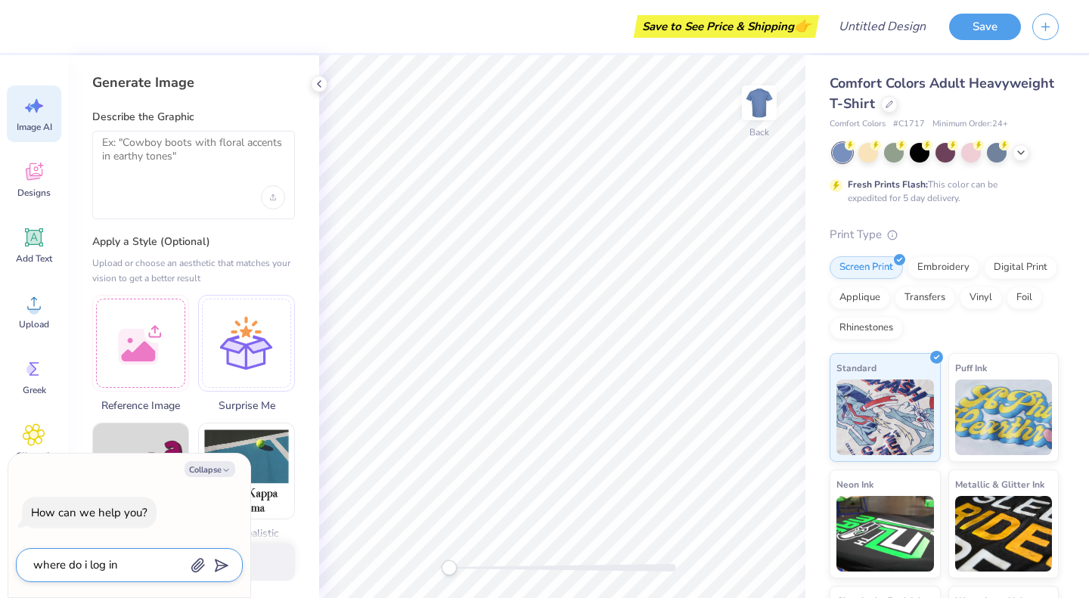
type textarea "where do i log in"
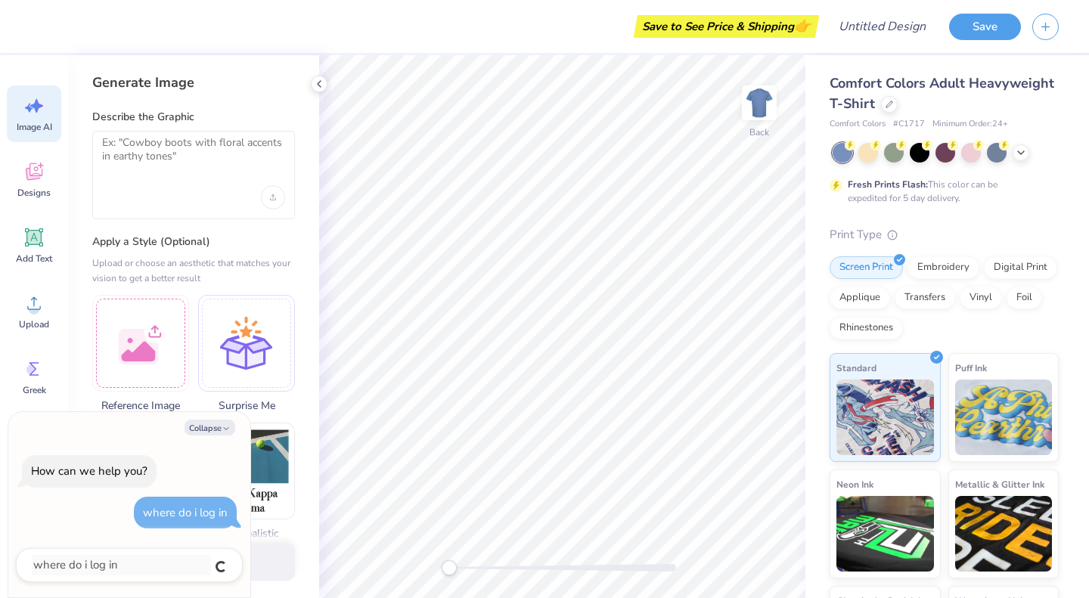
type textarea "x"
click at [226, 424] on button "Collapse" at bounding box center [210, 428] width 51 height 16
type textarea "x"
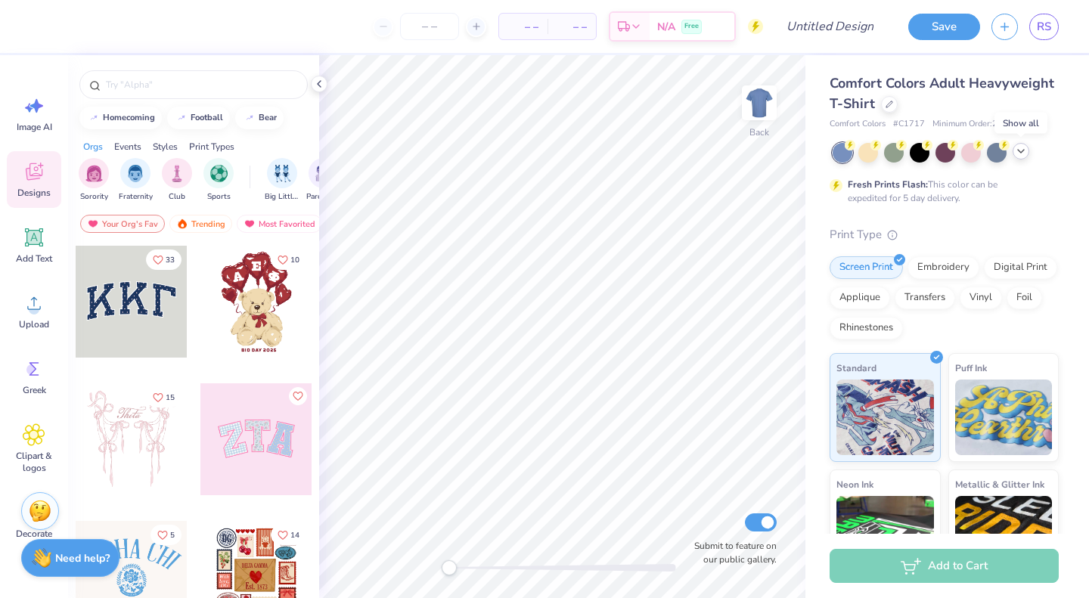
click at [1021, 156] on icon at bounding box center [1021, 151] width 12 height 12
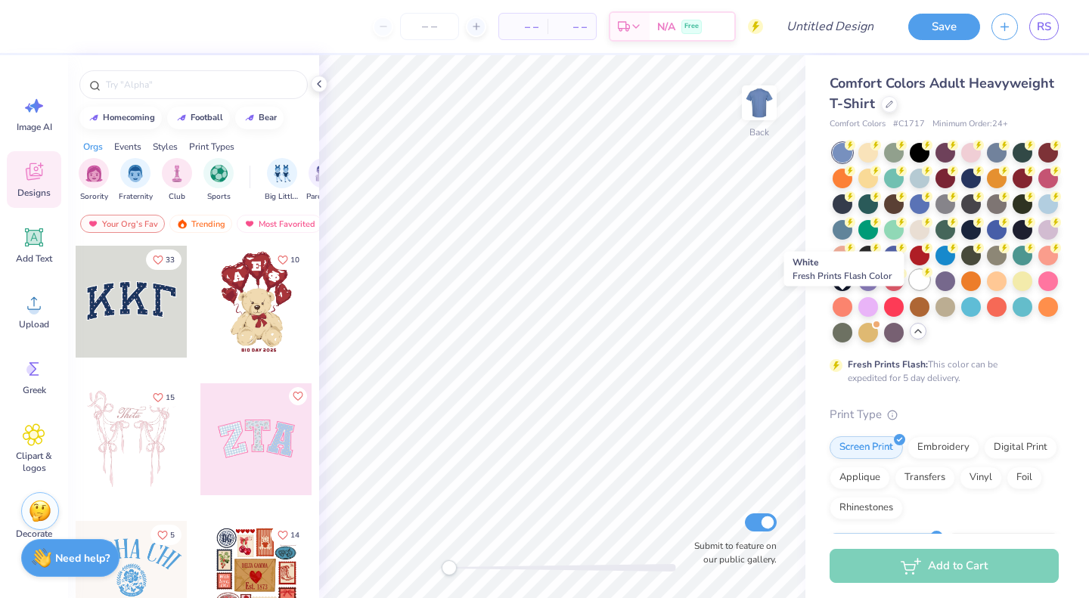
click at [910, 290] on div at bounding box center [920, 280] width 20 height 20
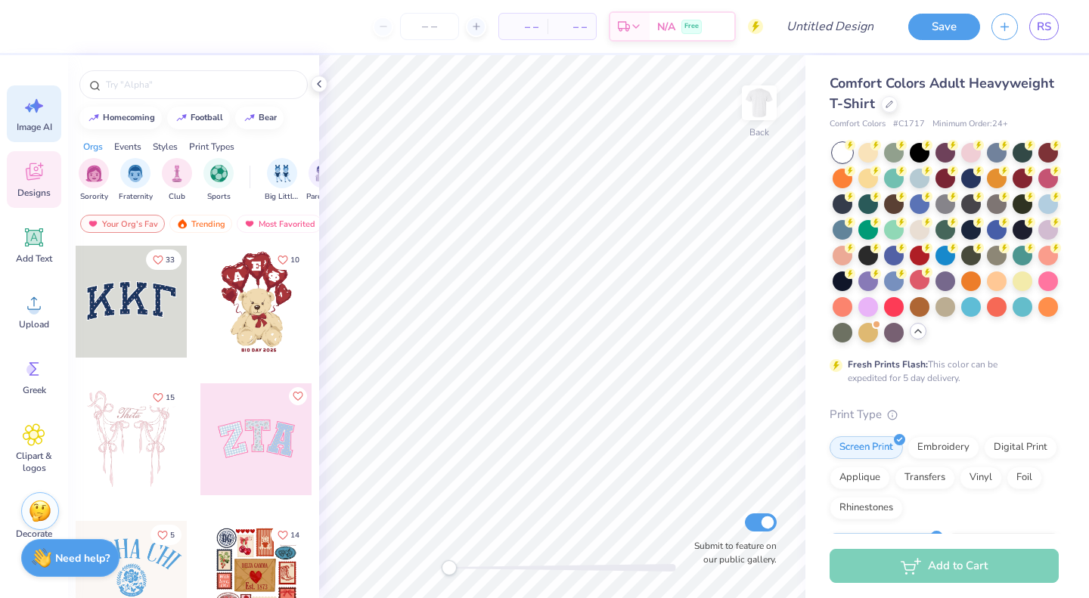
click at [33, 115] on icon at bounding box center [34, 106] width 23 height 23
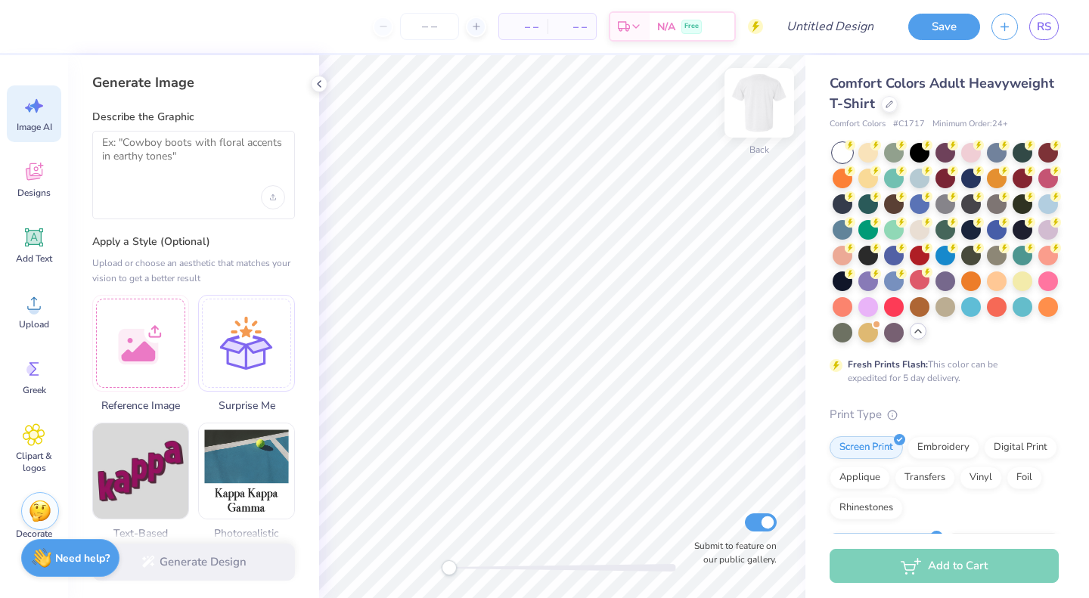
click at [770, 111] on img at bounding box center [759, 103] width 61 height 61
click at [146, 146] on textarea at bounding box center [193, 155] width 183 height 38
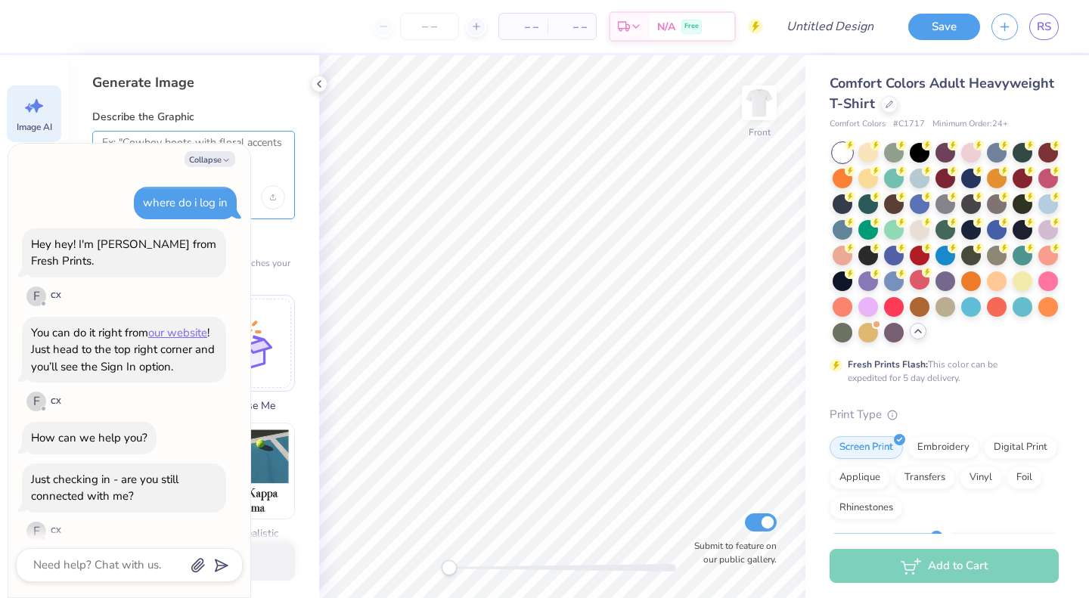
scroll to position [136, 0]
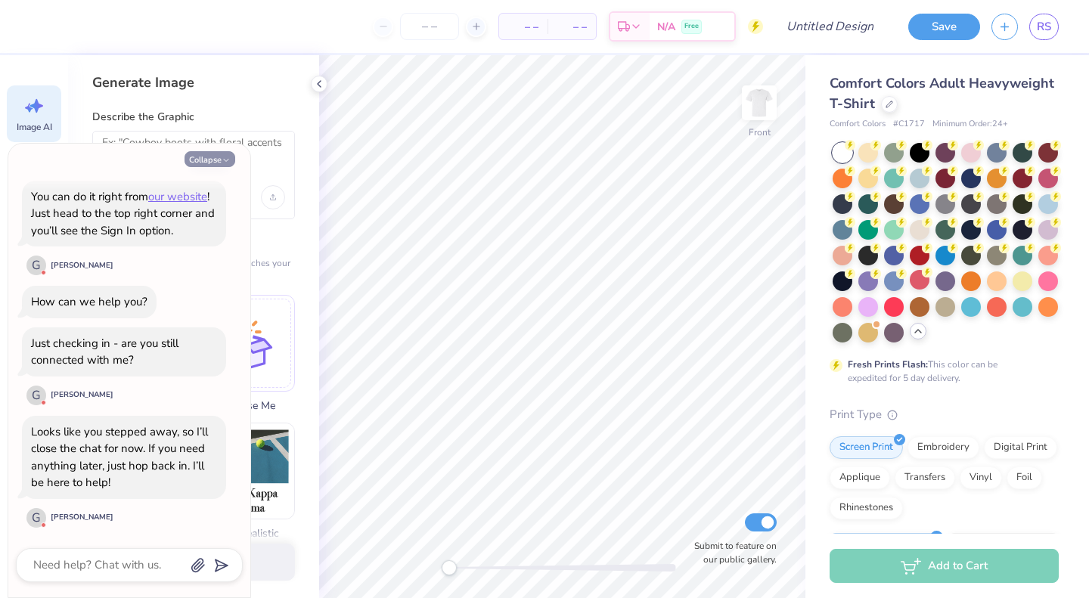
click at [221, 163] on button "Collapse" at bounding box center [210, 159] width 51 height 16
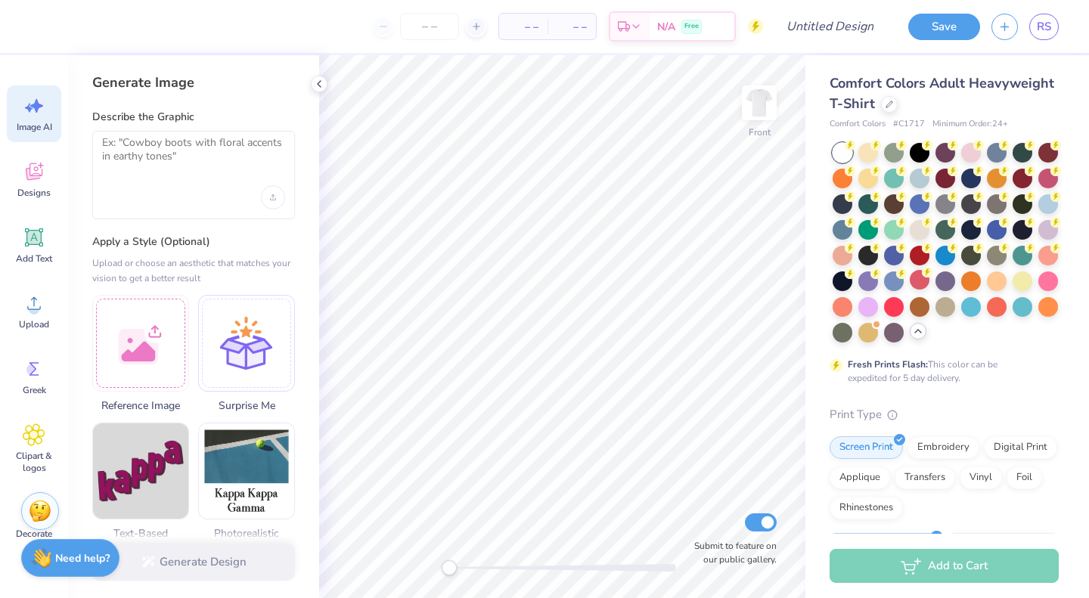
type textarea "x"
click at [198, 164] on textarea at bounding box center [193, 155] width 183 height 38
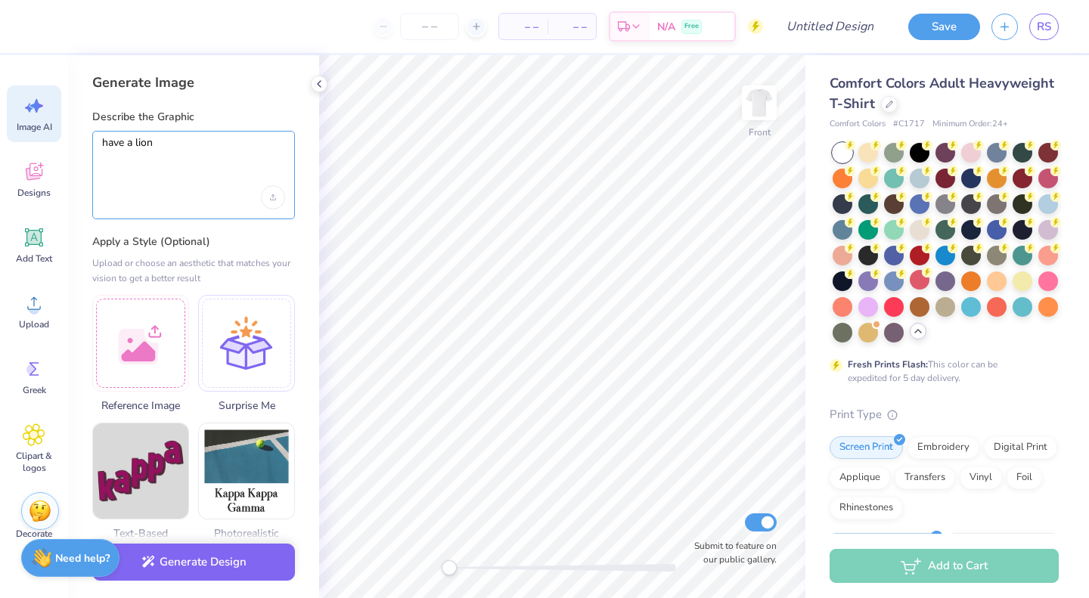
click at [124, 141] on textarea "have a lion" at bounding box center [193, 155] width 183 height 38
click at [181, 138] on textarea "a lion" at bounding box center [193, 155] width 183 height 38
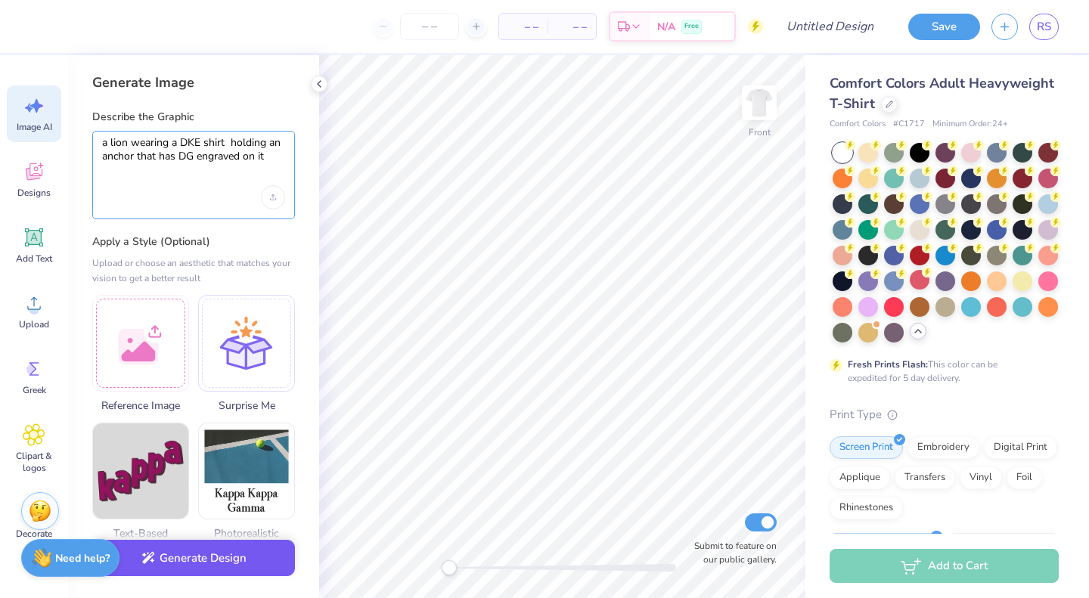
type textarea "a lion wearing a DKE shirt holding an anchor that has DG engraved on it"
click at [235, 564] on button "Generate Design" at bounding box center [193, 558] width 203 height 37
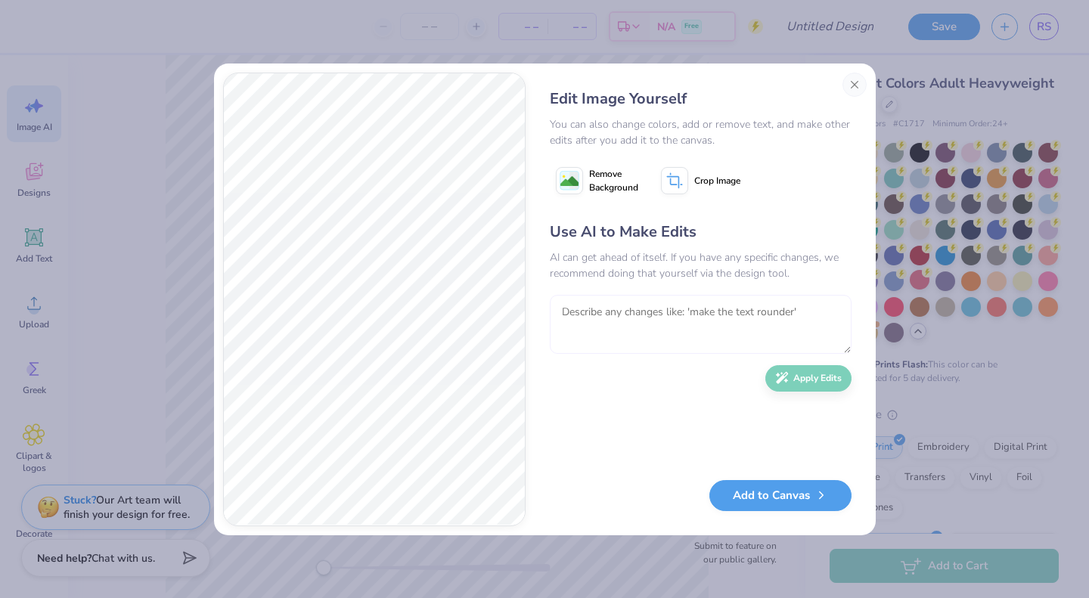
click at [659, 332] on textarea at bounding box center [701, 324] width 302 height 59
type textarea "make the anchor bigger and make the lion happier"
click at [832, 375] on button "Apply Edits" at bounding box center [809, 375] width 86 height 26
type textarea "make the an"
